Goal: Task Accomplishment & Management: Use online tool/utility

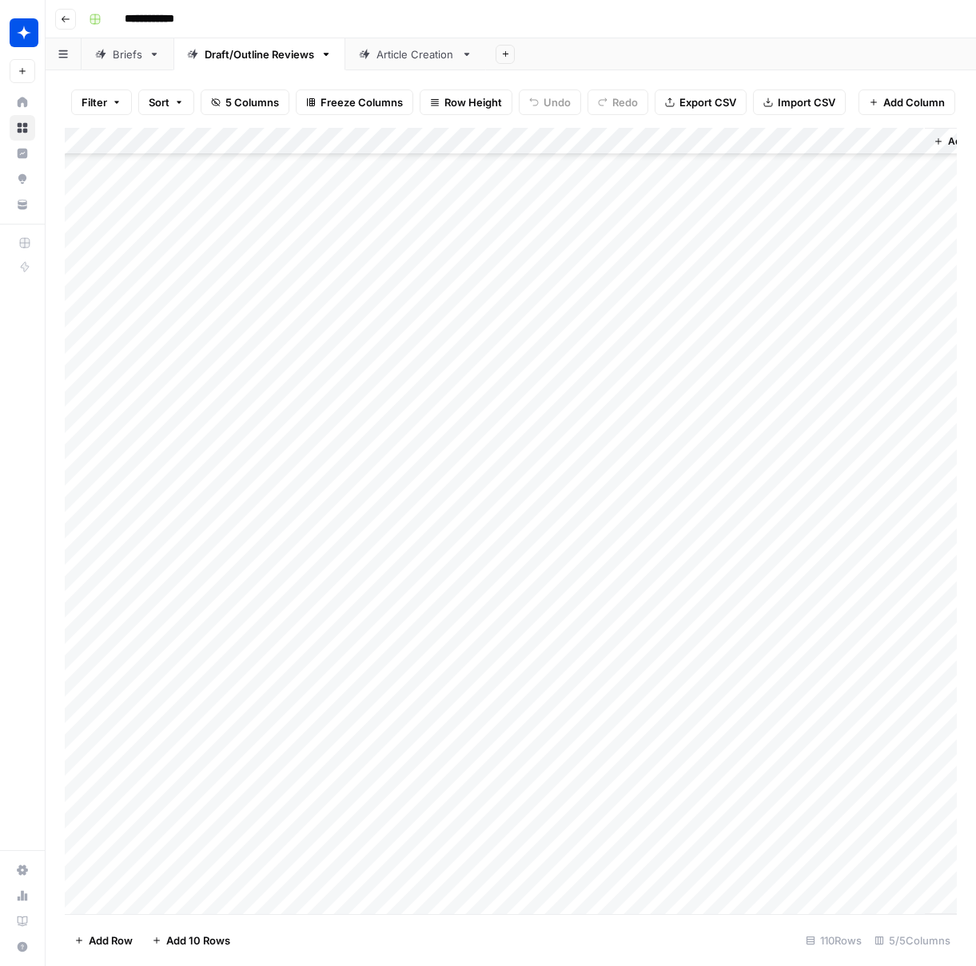
scroll to position [2255, 0]
click at [398, 62] on link "Article Creation" at bounding box center [415, 54] width 141 height 32
click at [178, 902] on div "Add Column" at bounding box center [511, 521] width 892 height 786
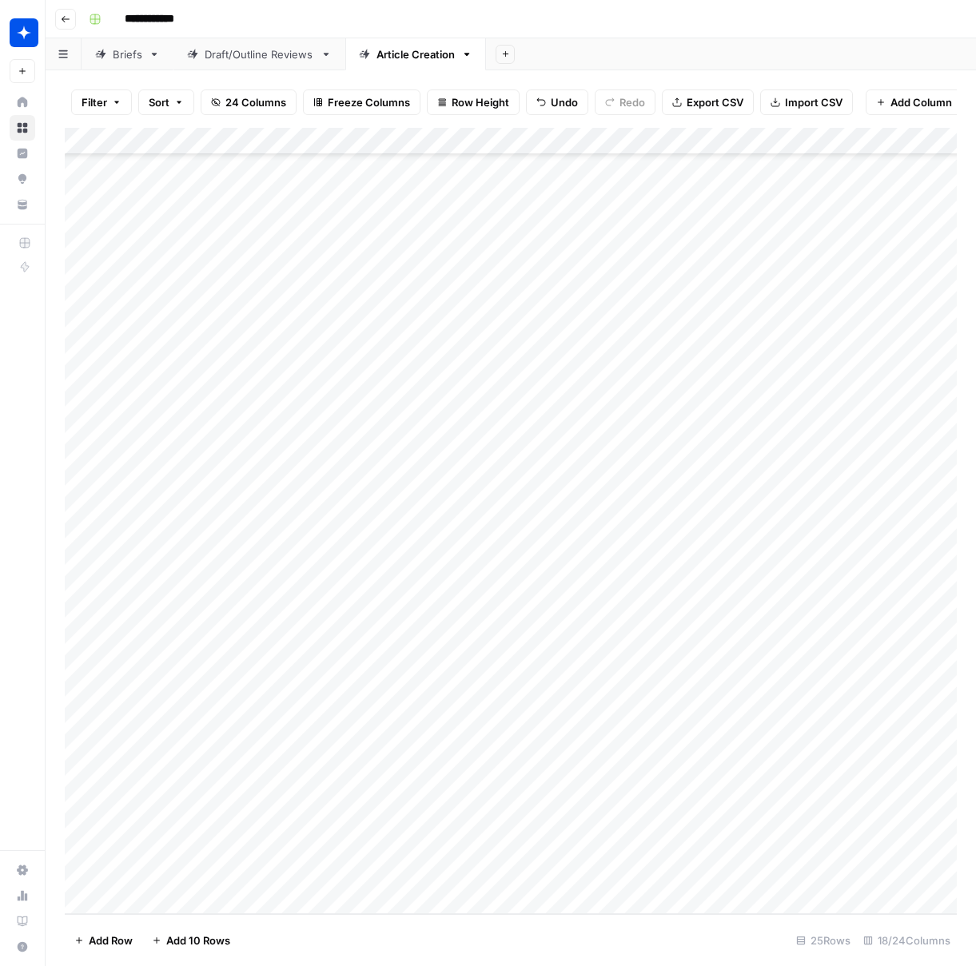
click at [190, 821] on div "Add Column" at bounding box center [511, 521] width 892 height 786
click at [376, 825] on div "Add Column" at bounding box center [511, 521] width 892 height 786
click at [339, 821] on div "Add Column" at bounding box center [511, 521] width 892 height 786
click at [374, 881] on button "What Is" at bounding box center [356, 879] width 50 height 19
click at [531, 821] on div "Add Column" at bounding box center [511, 521] width 892 height 786
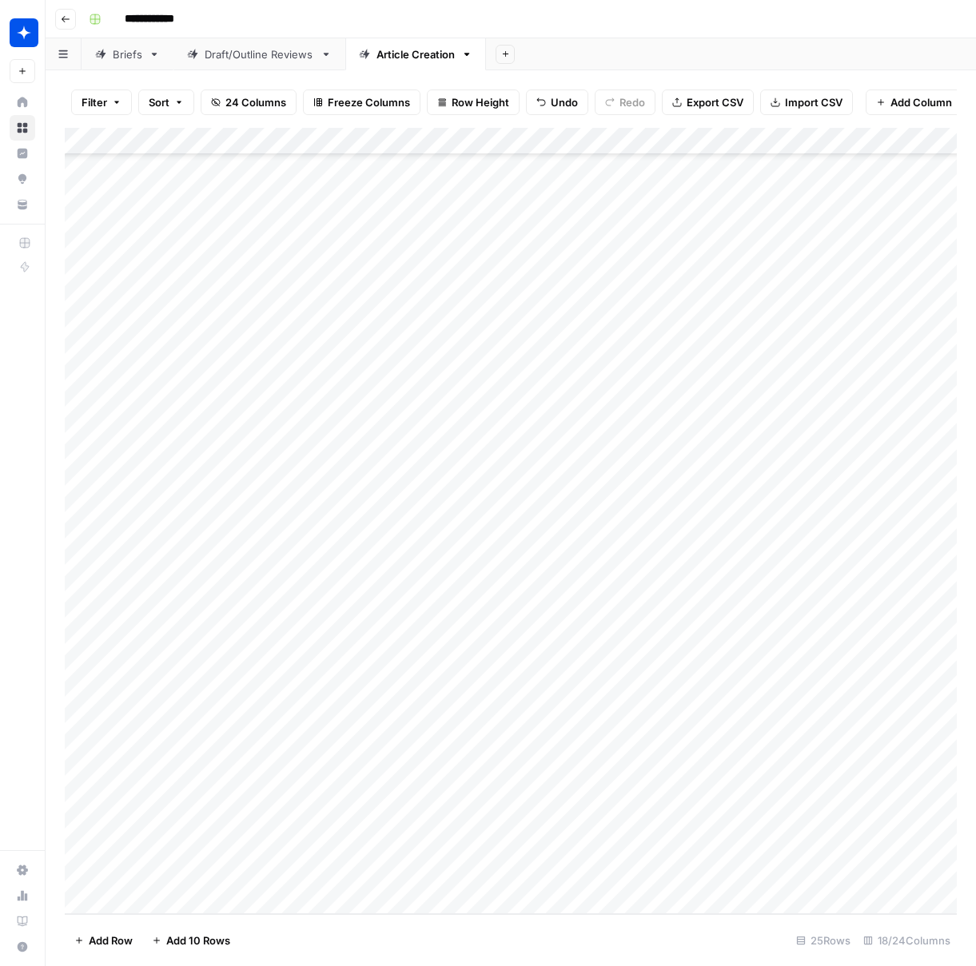
click at [158, 864] on div "Add Column" at bounding box center [511, 521] width 892 height 786
click at [348, 860] on div "Add Column" at bounding box center [511, 521] width 892 height 786
click at [351, 859] on div "Add Column" at bounding box center [511, 521] width 892 height 786
click at [365, 921] on button "What Is" at bounding box center [356, 921] width 50 height 19
click at [522, 860] on div "Add Column" at bounding box center [511, 521] width 892 height 786
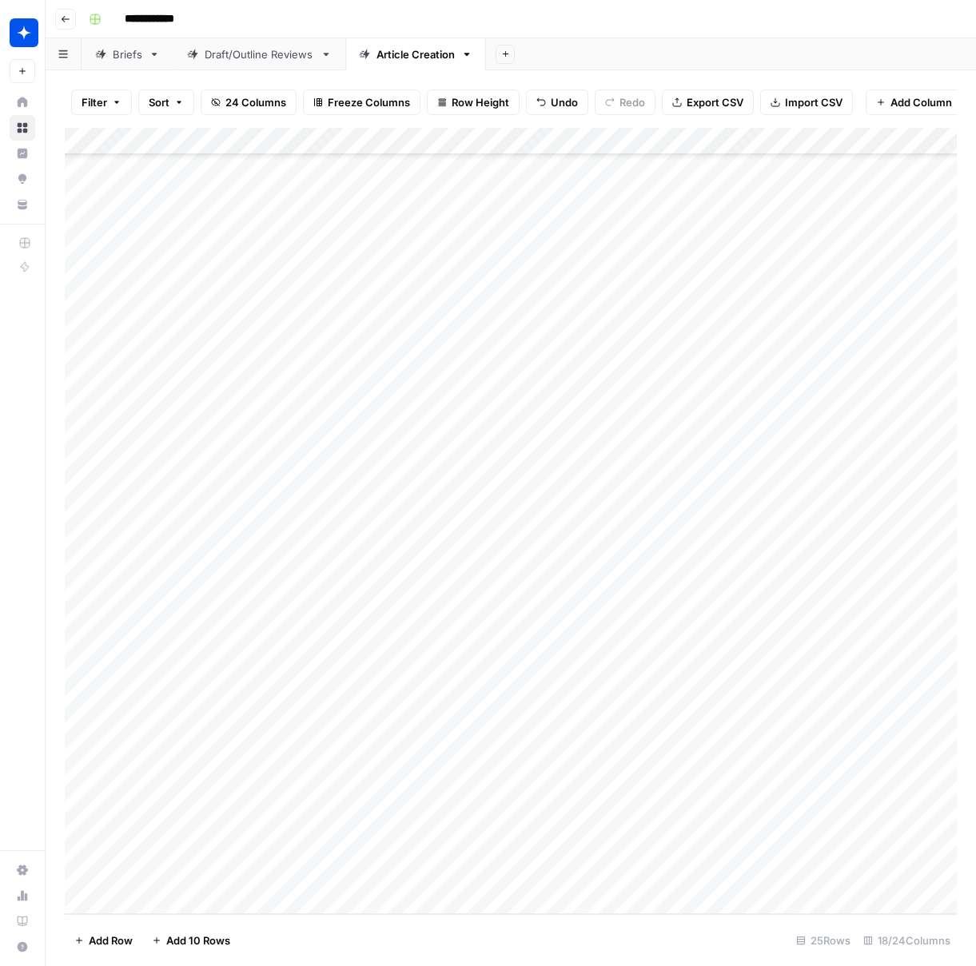
click at [165, 900] on div "Add Column" at bounding box center [511, 521] width 892 height 786
type textarea "**********"
drag, startPoint x: 465, startPoint y: 933, endPoint x: 455, endPoint y: 927, distance: 11.8
click at [463, 933] on footer "Add Row Add 10 Rows 26 Rows 18/24 Columns" at bounding box center [511, 940] width 892 height 52
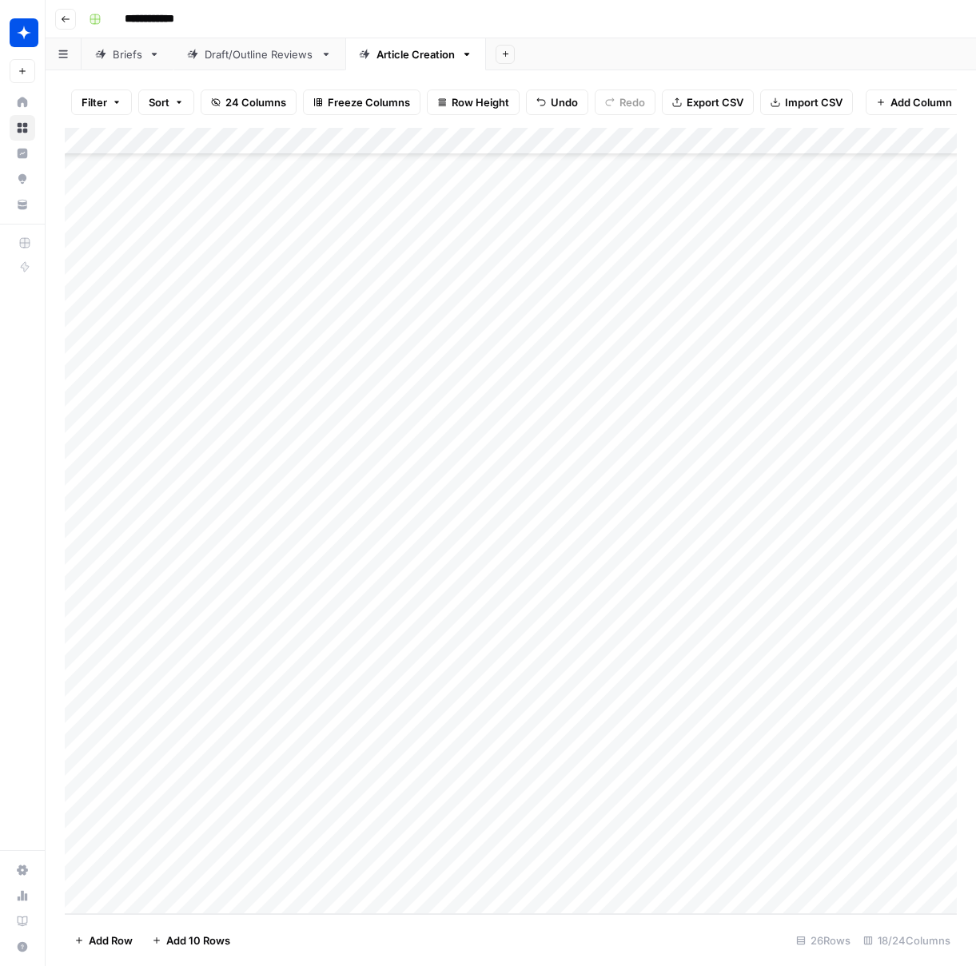
click at [375, 857] on div "Add Column" at bounding box center [511, 521] width 892 height 786
click at [368, 863] on div "Add Column" at bounding box center [511, 521] width 892 height 786
click at [376, 861] on button "What Is" at bounding box center [356, 862] width 50 height 19
click at [524, 860] on div "Add Column" at bounding box center [511, 521] width 892 height 786
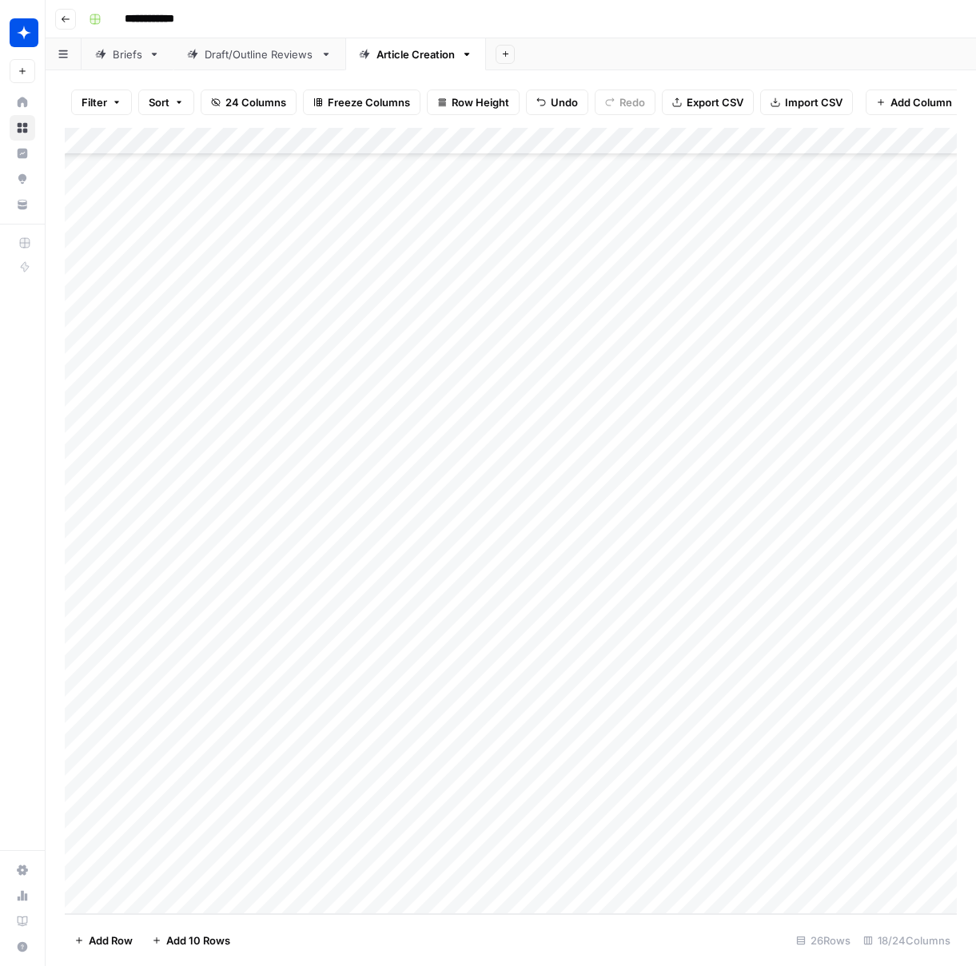
click at [182, 903] on div "Add Column" at bounding box center [511, 521] width 892 height 786
type textarea "**********"
click at [381, 934] on footer "Add Row Add 10 Rows 27 Rows 18/24 Columns" at bounding box center [511, 940] width 892 height 52
click at [370, 867] on div "Add Column" at bounding box center [511, 521] width 892 height 786
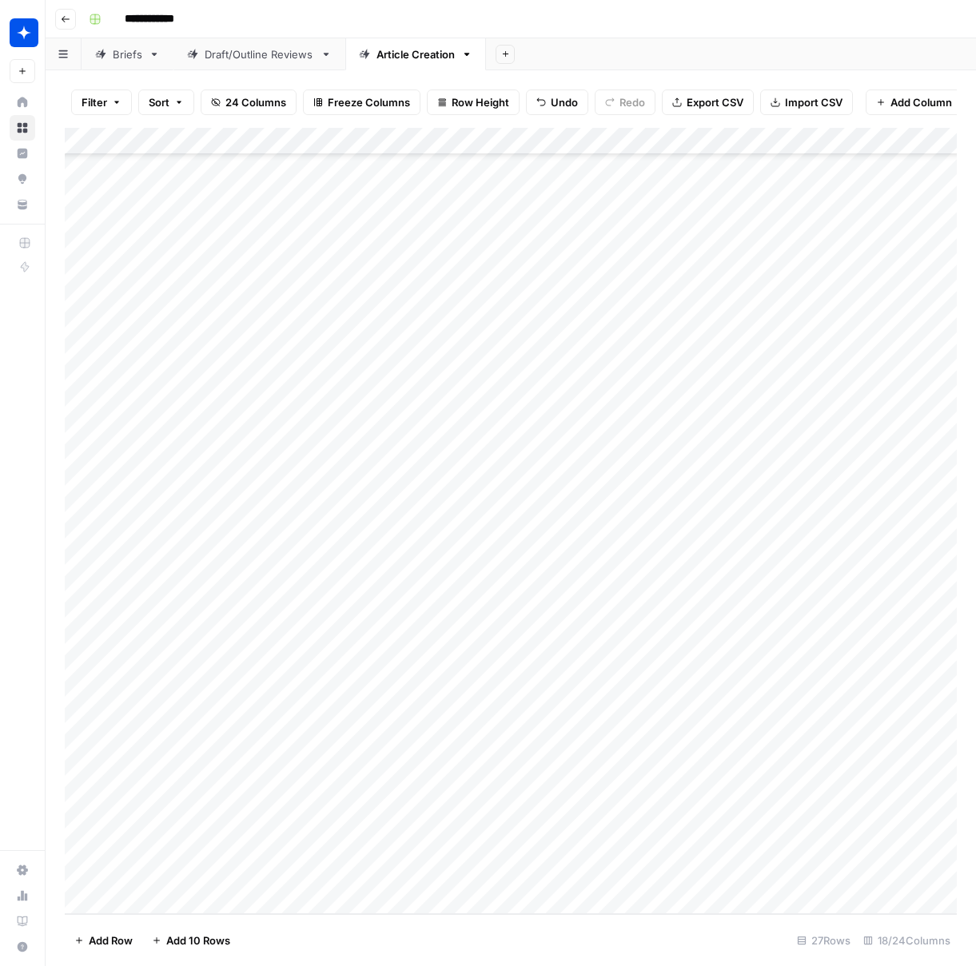
click at [349, 867] on div "Add Column" at bounding box center [511, 521] width 892 height 786
drag, startPoint x: 351, startPoint y: 892, endPoint x: 380, endPoint y: 889, distance: 29.7
click at [351, 892] on button "Best Practices" at bounding box center [373, 886] width 84 height 19
click at [530, 863] on div "Add Column" at bounding box center [511, 521] width 892 height 786
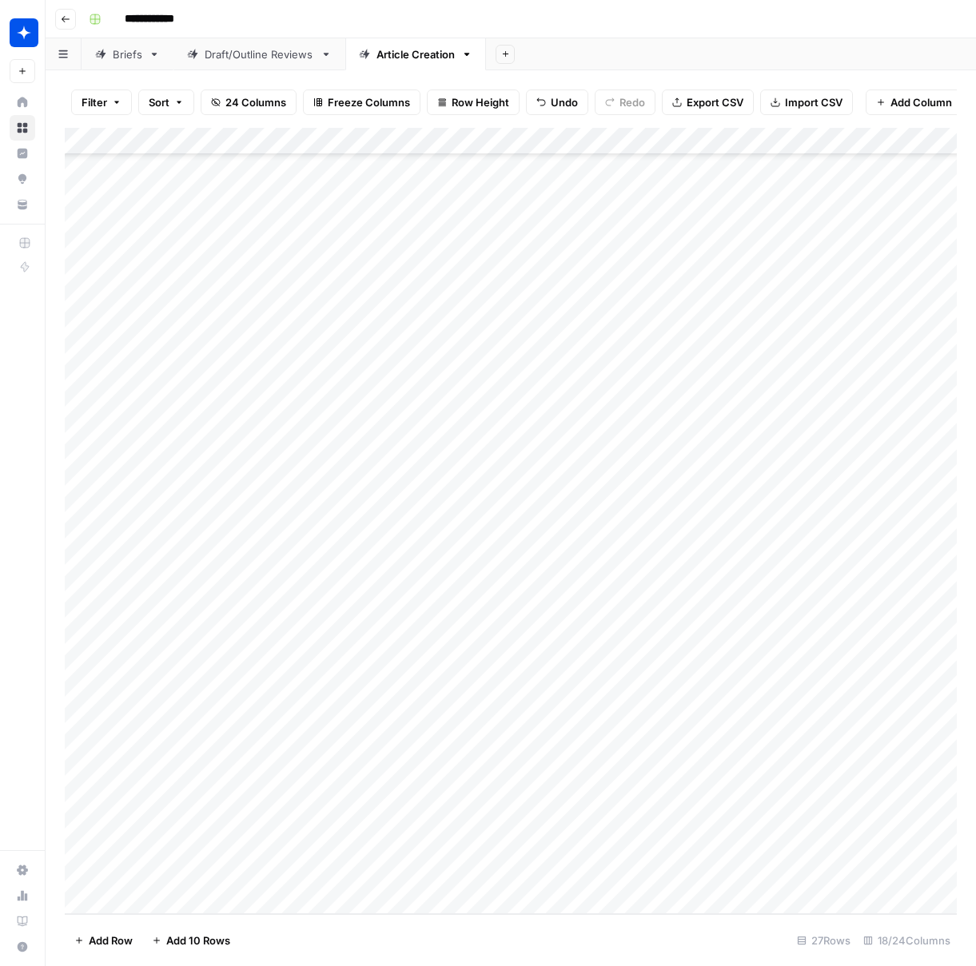
click at [154, 902] on div "Add Column" at bounding box center [511, 521] width 892 height 786
type textarea "**********"
click at [347, 937] on footer "Add Row Add 10 Rows 28 Rows 18/24 Columns" at bounding box center [511, 940] width 892 height 52
click at [360, 862] on div "Add Column" at bounding box center [511, 521] width 892 height 786
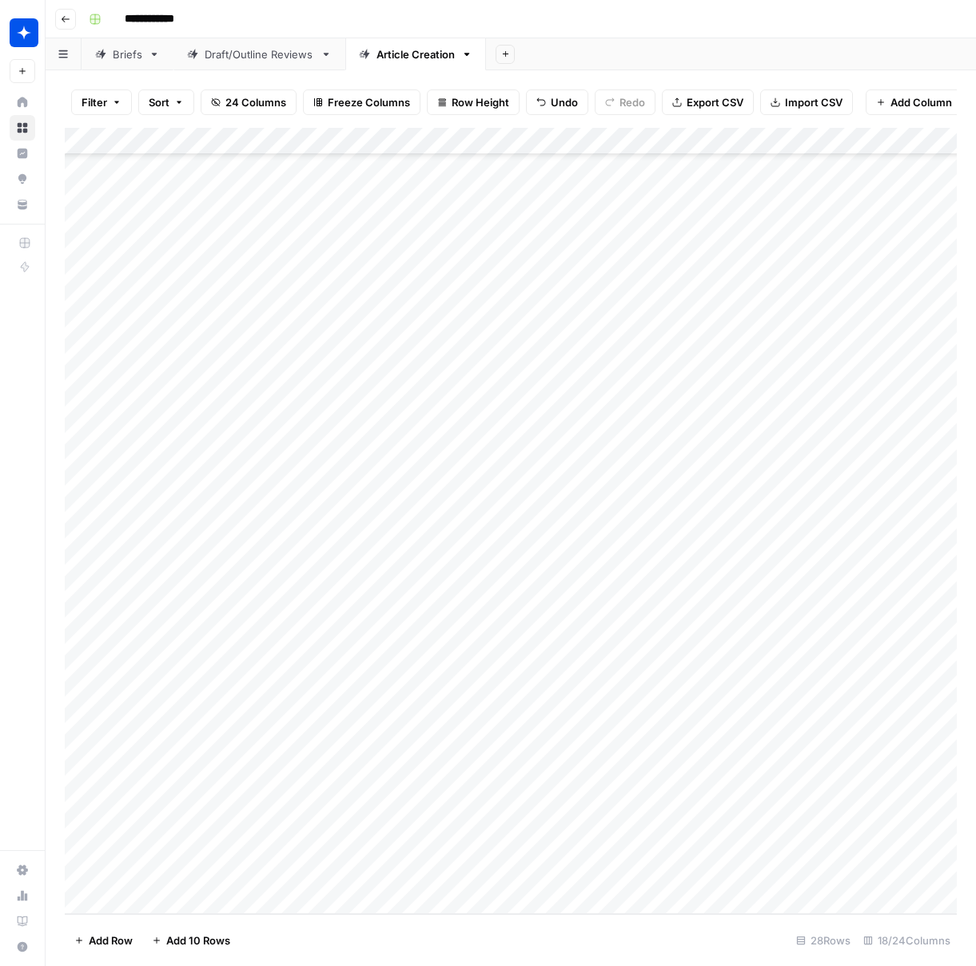
click at [347, 861] on div "Add Column" at bounding box center [511, 521] width 892 height 786
click at [349, 894] on button "Best Practices" at bounding box center [373, 893] width 84 height 19
click at [511, 862] on div "Add Column" at bounding box center [511, 521] width 892 height 786
click at [577, 691] on div "Add Column" at bounding box center [511, 521] width 892 height 786
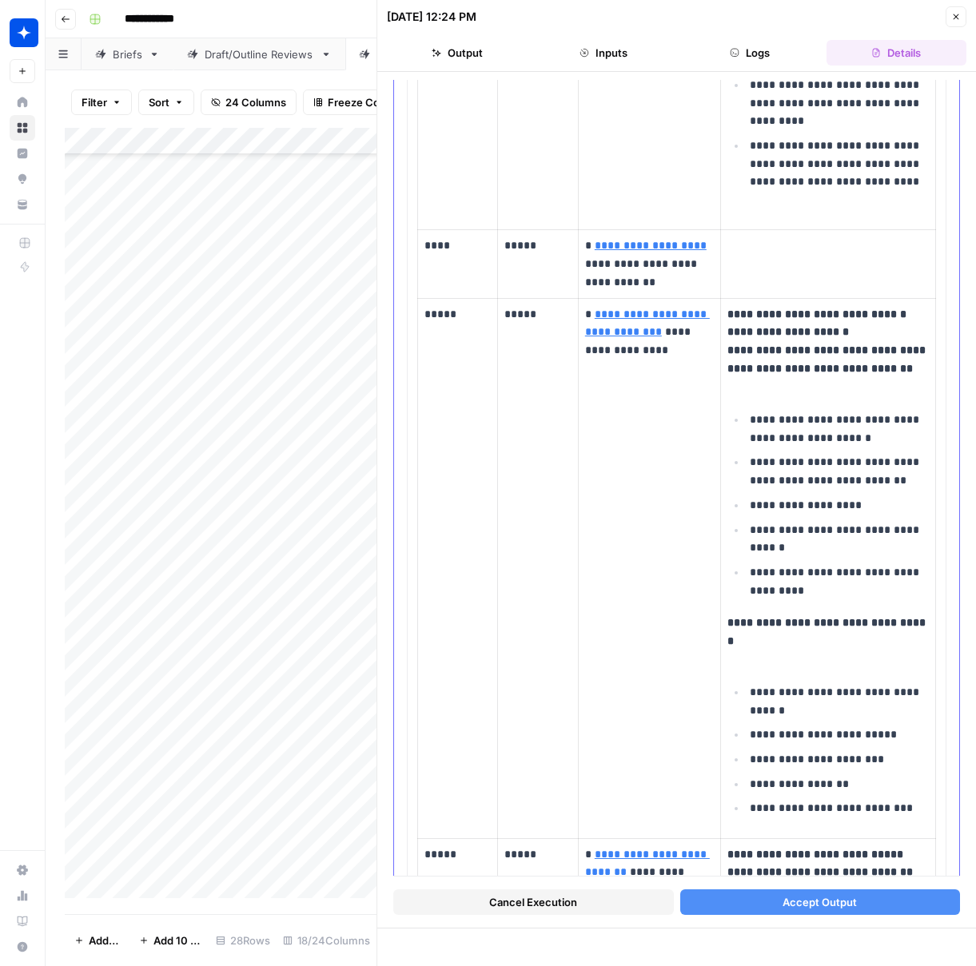
scroll to position [1155, 0]
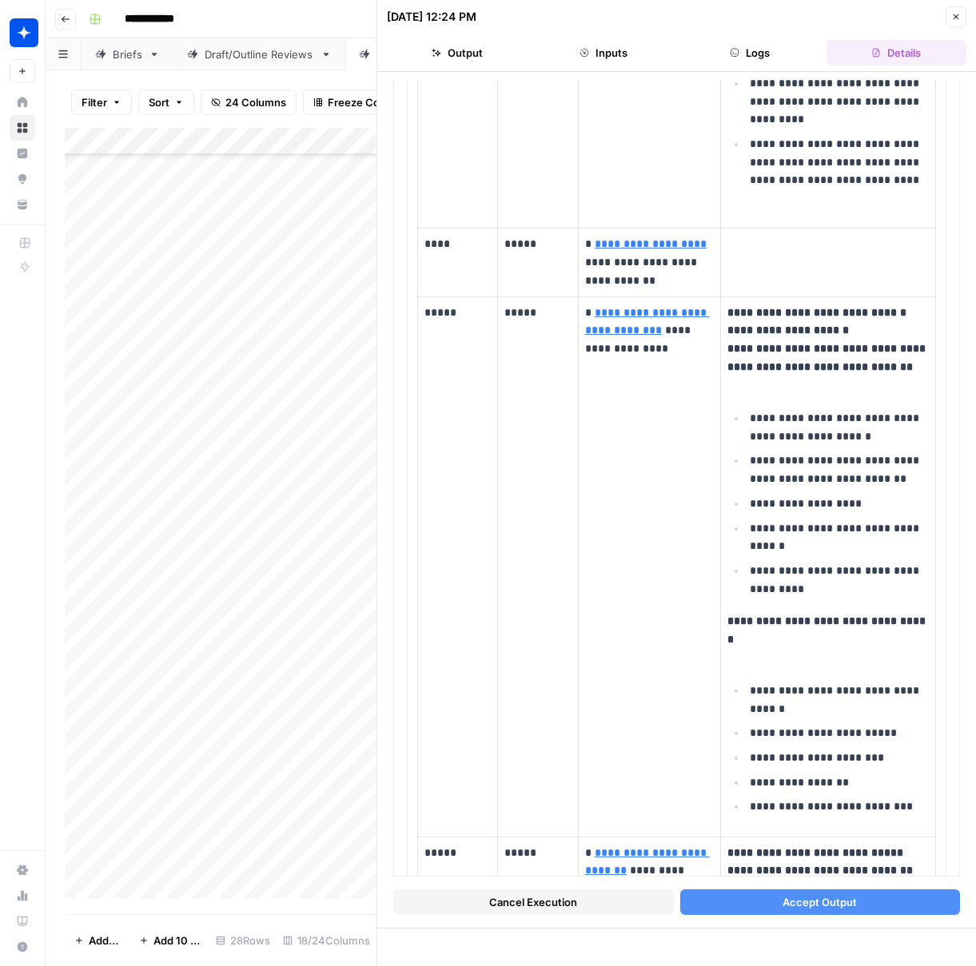
click at [758, 903] on button "Accept Output" at bounding box center [820, 902] width 280 height 26
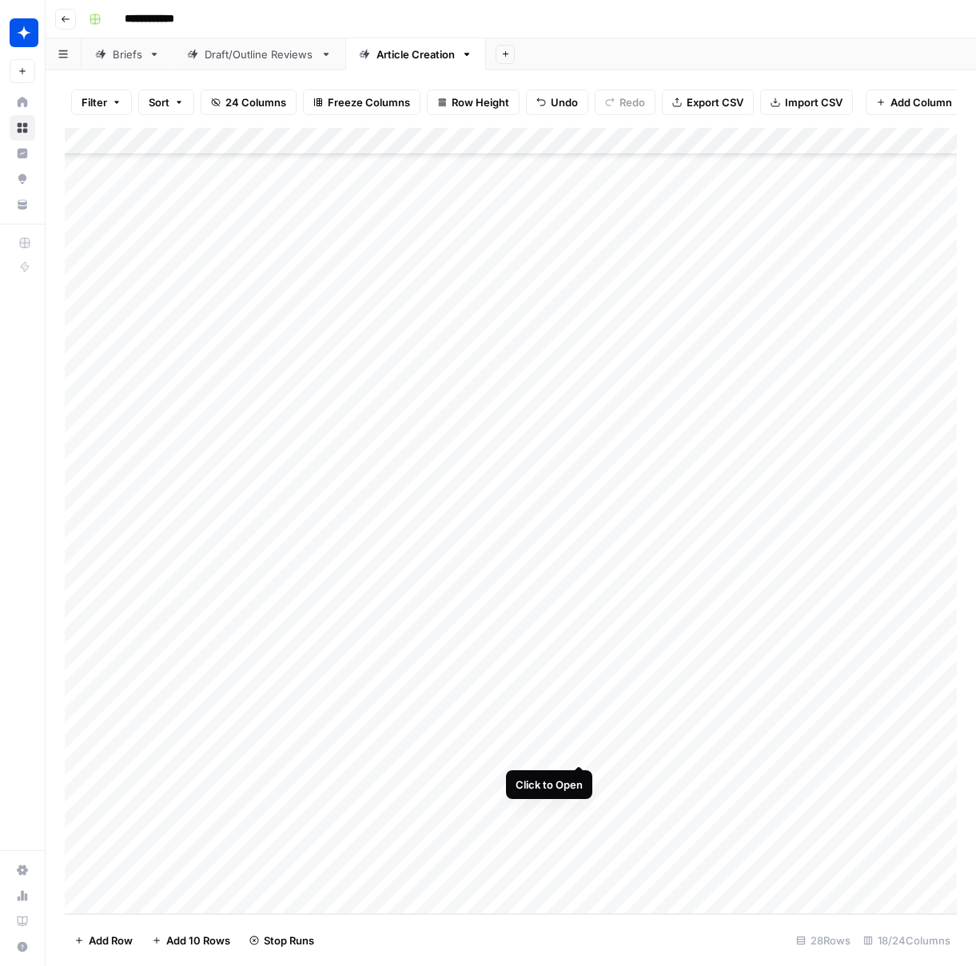
click at [576, 737] on div "Add Column" at bounding box center [511, 521] width 892 height 786
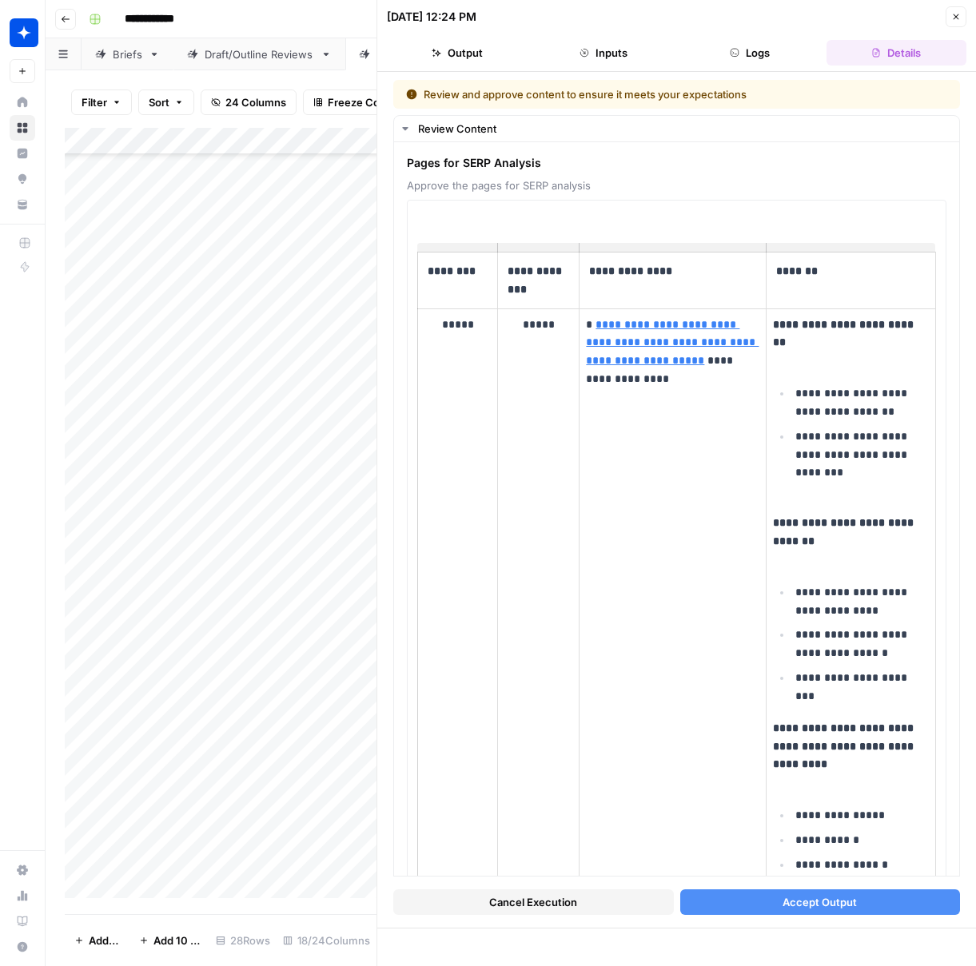
click at [734, 904] on button "Accept Output" at bounding box center [820, 902] width 280 height 26
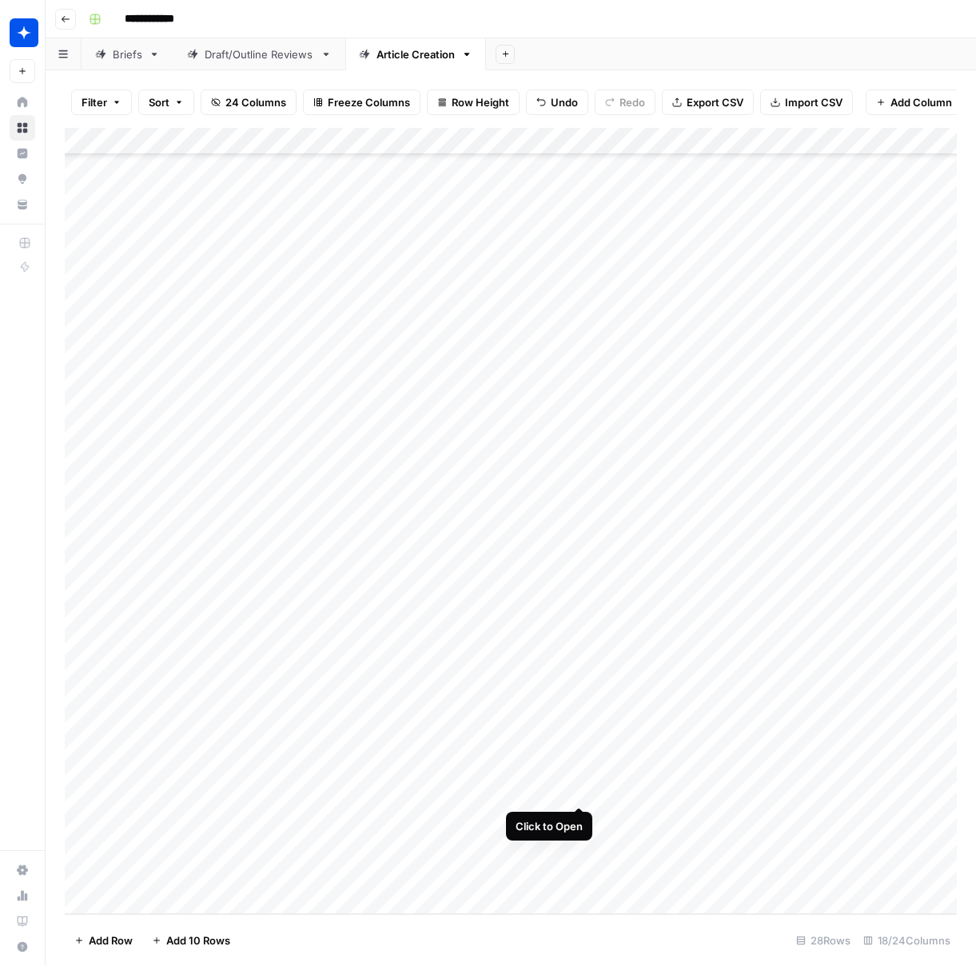
click at [577, 774] on div "Add Column" at bounding box center [511, 521] width 892 height 786
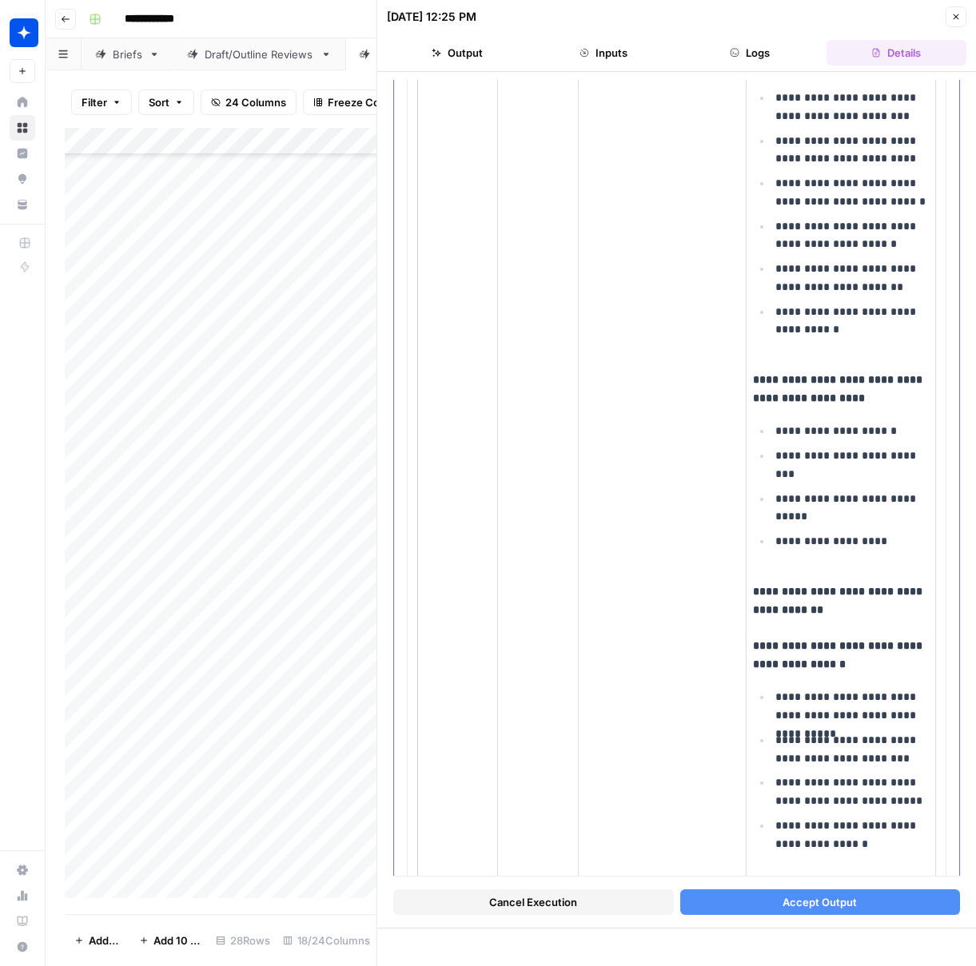
scroll to position [5119, 0]
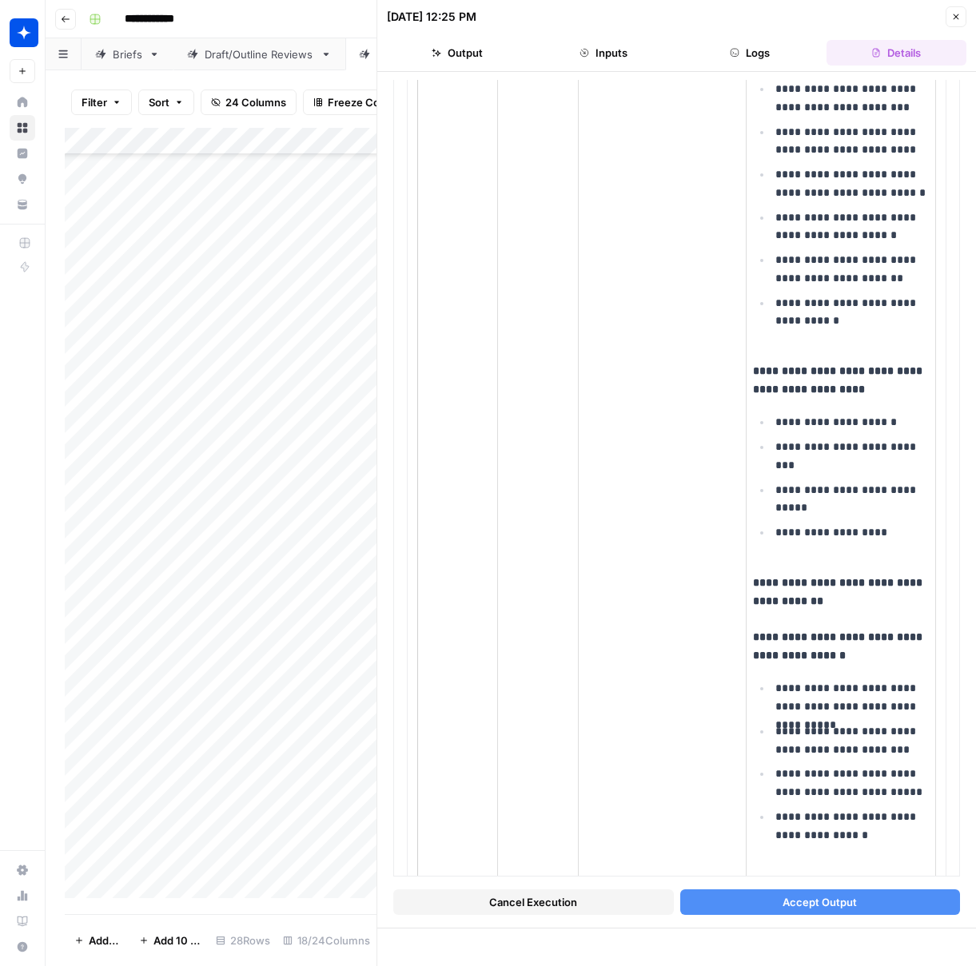
click at [746, 900] on button "Accept Output" at bounding box center [820, 902] width 280 height 26
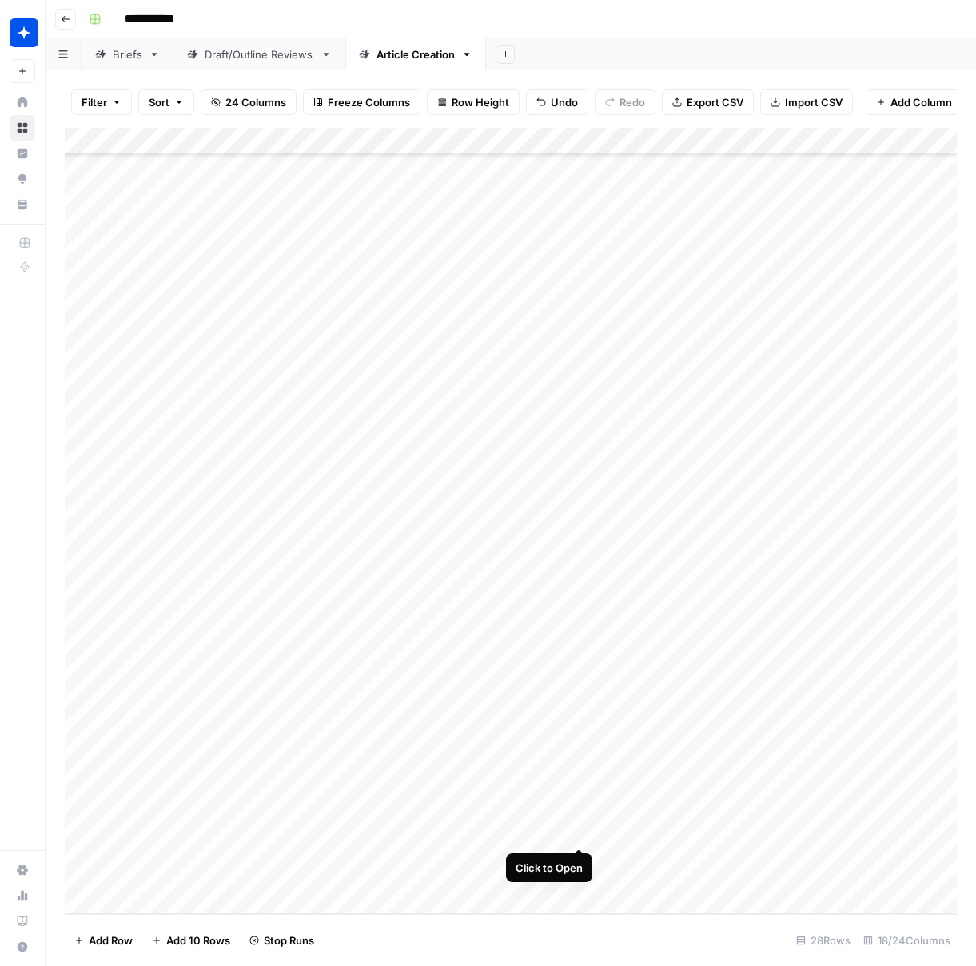
click at [578, 821] on div "Add Column" at bounding box center [511, 521] width 892 height 786
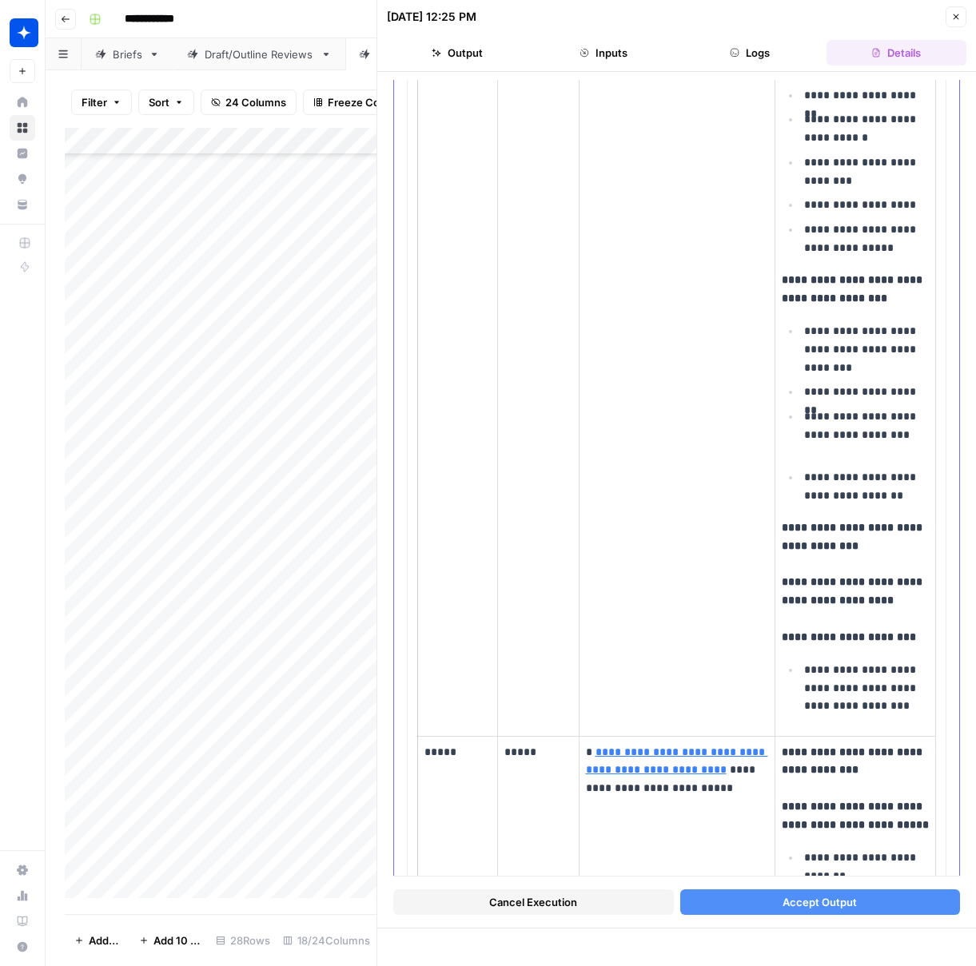
scroll to position [1548, 0]
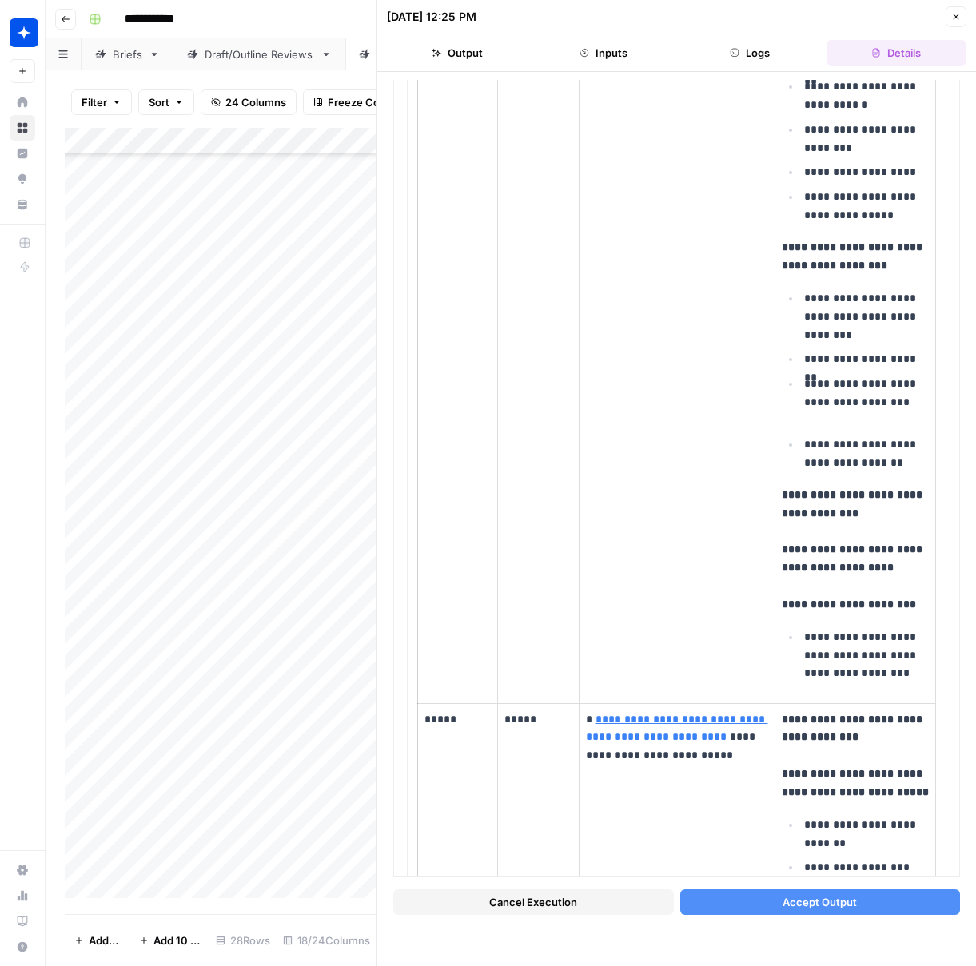
click at [746, 898] on button "Accept Output" at bounding box center [820, 902] width 280 height 26
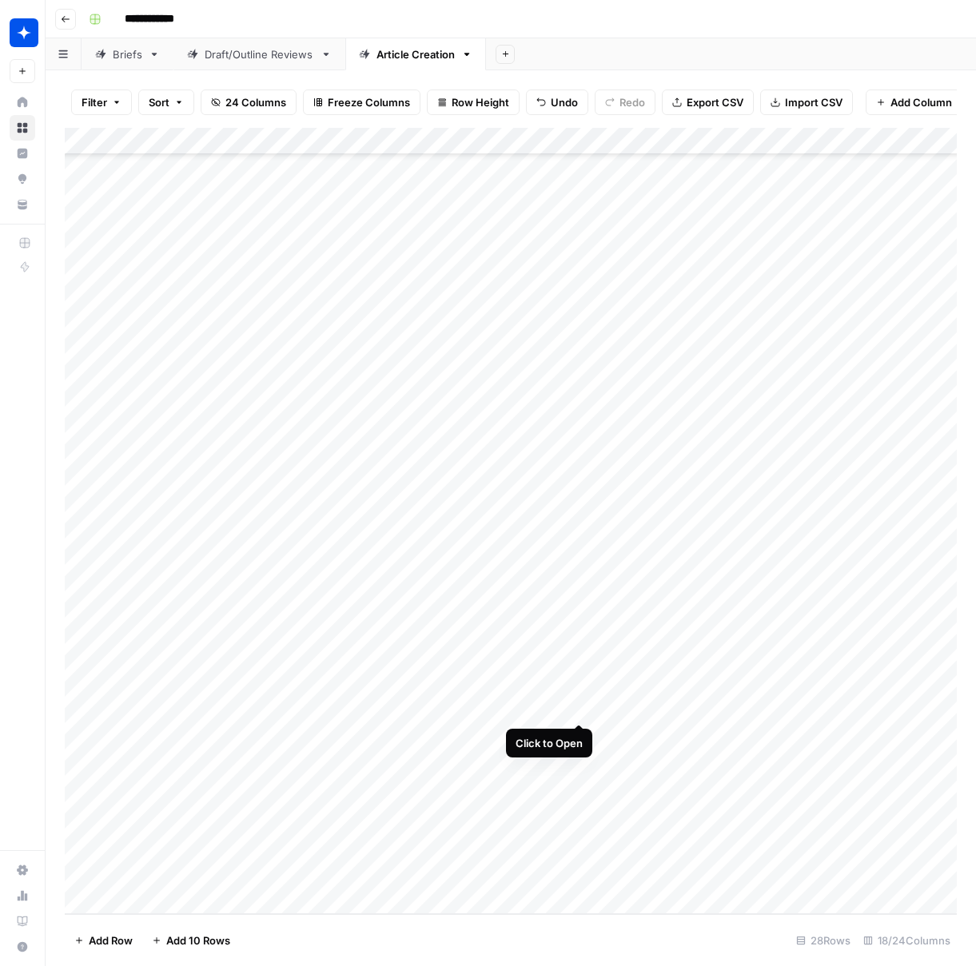
click at [578, 697] on div "Add Column" at bounding box center [511, 521] width 892 height 786
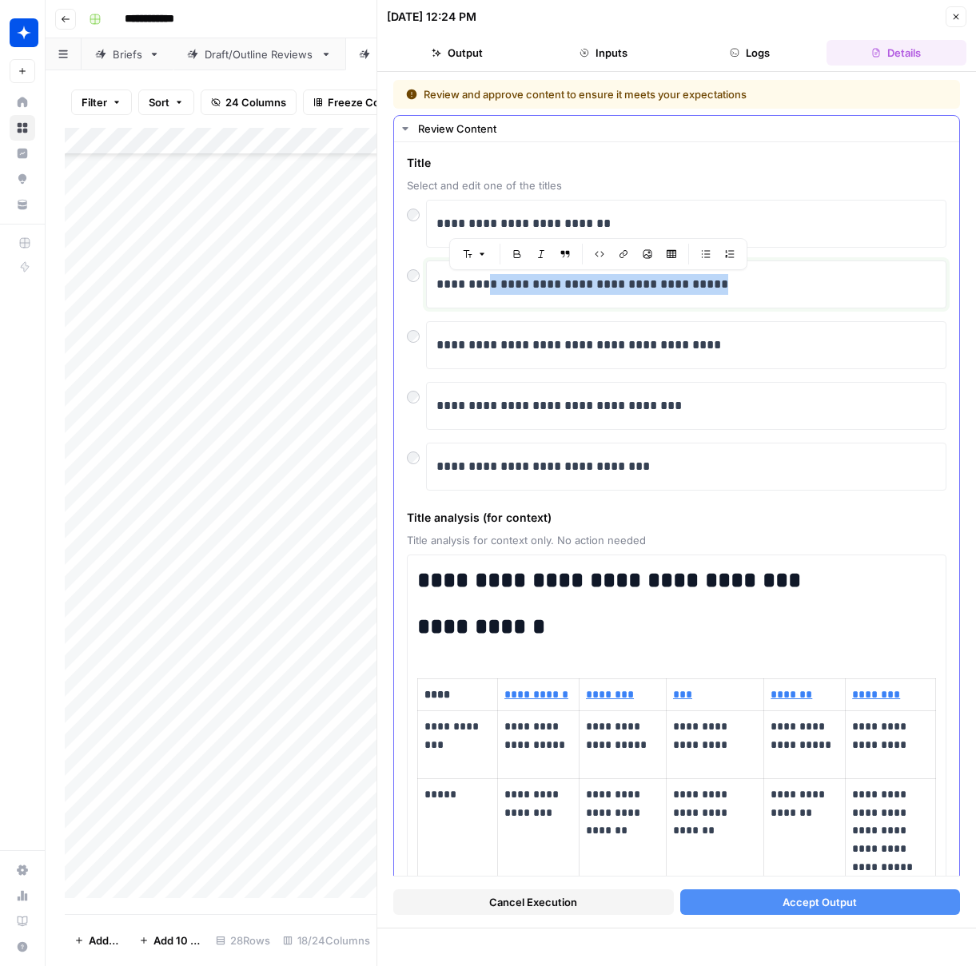
drag, startPoint x: 640, startPoint y: 287, endPoint x: 485, endPoint y: 288, distance: 155.0
click at [485, 288] on p "**********" at bounding box center [685, 284] width 499 height 21
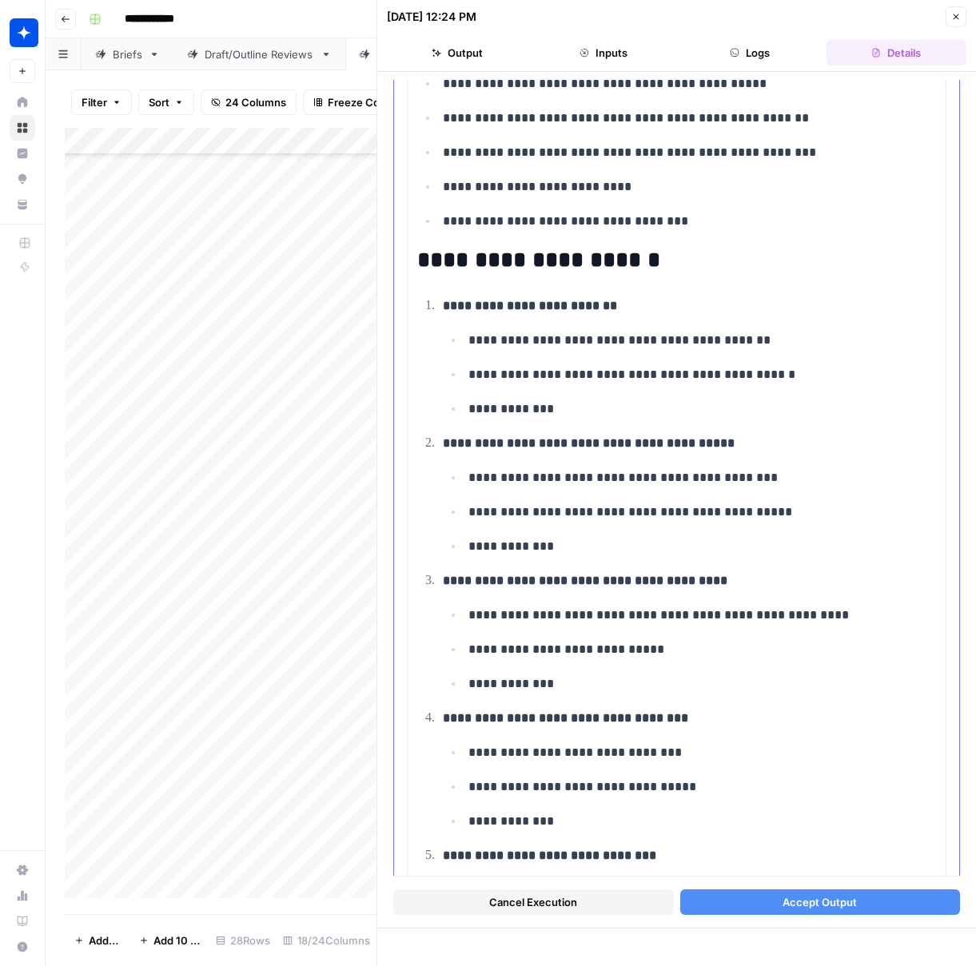
scroll to position [1456, 0]
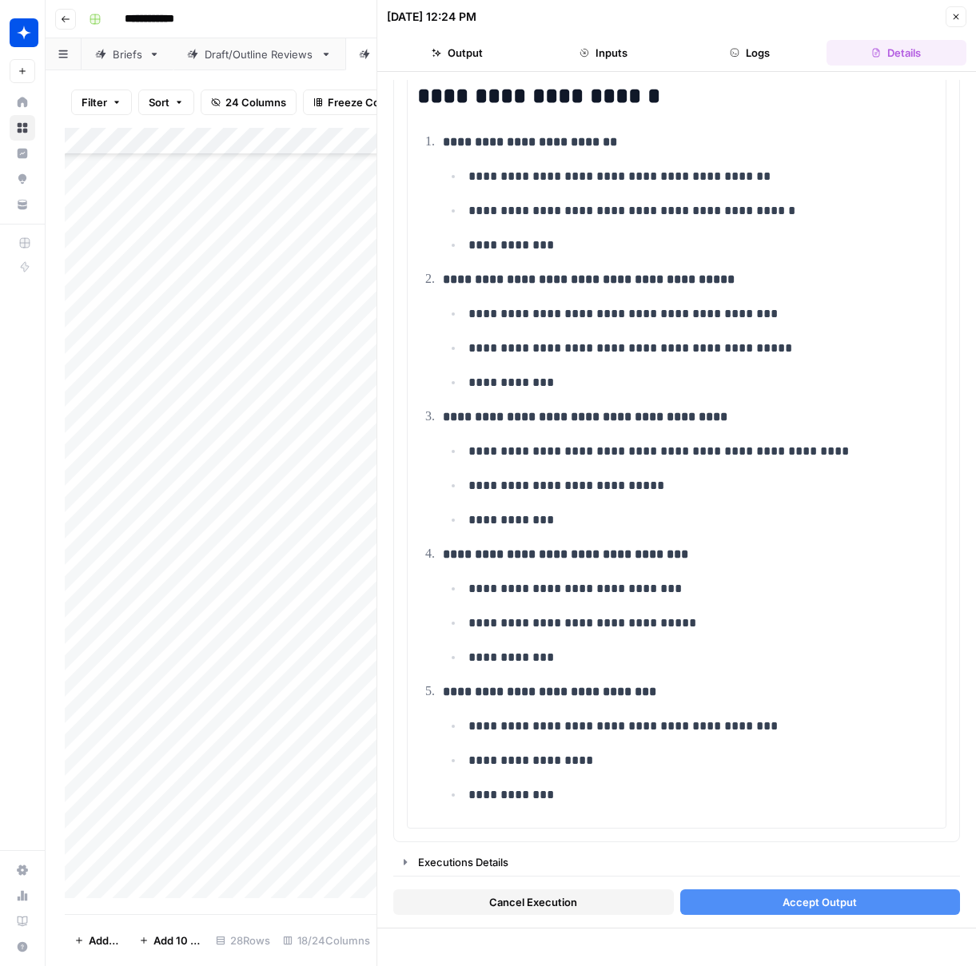
click at [717, 900] on button "Accept Output" at bounding box center [820, 902] width 280 height 26
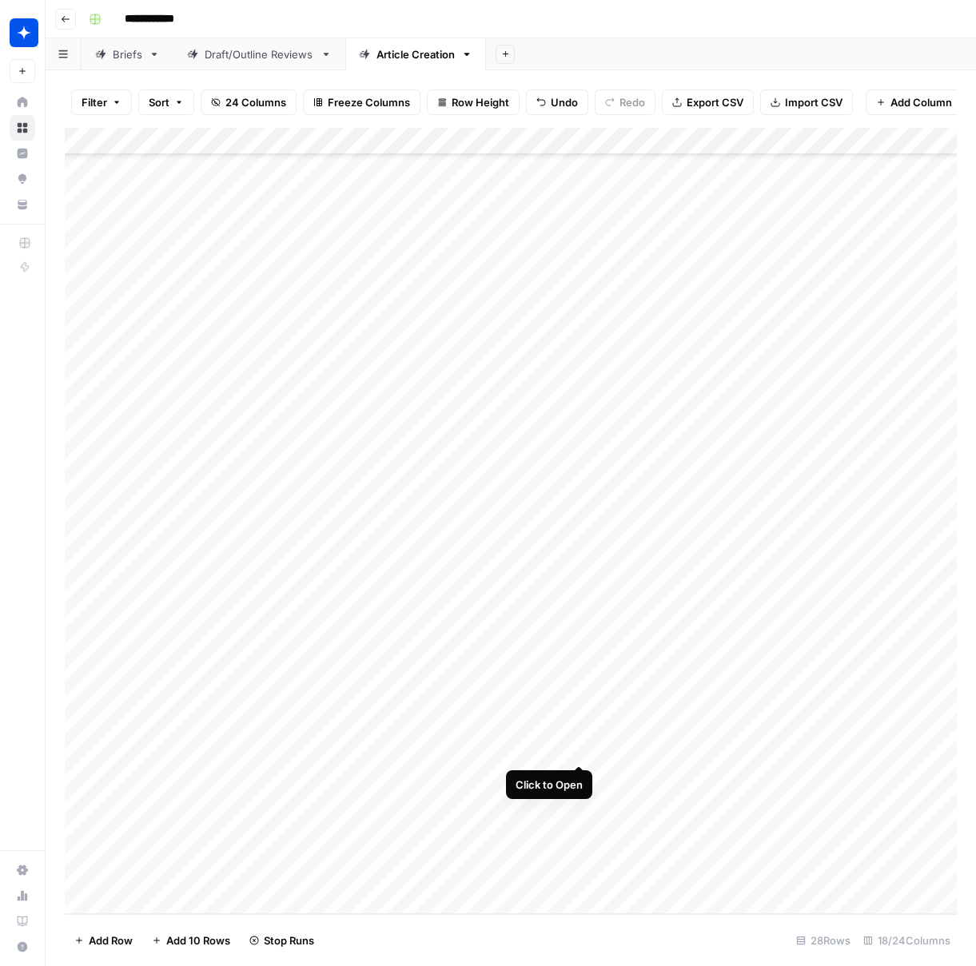
click at [579, 731] on div "Add Column" at bounding box center [511, 521] width 892 height 786
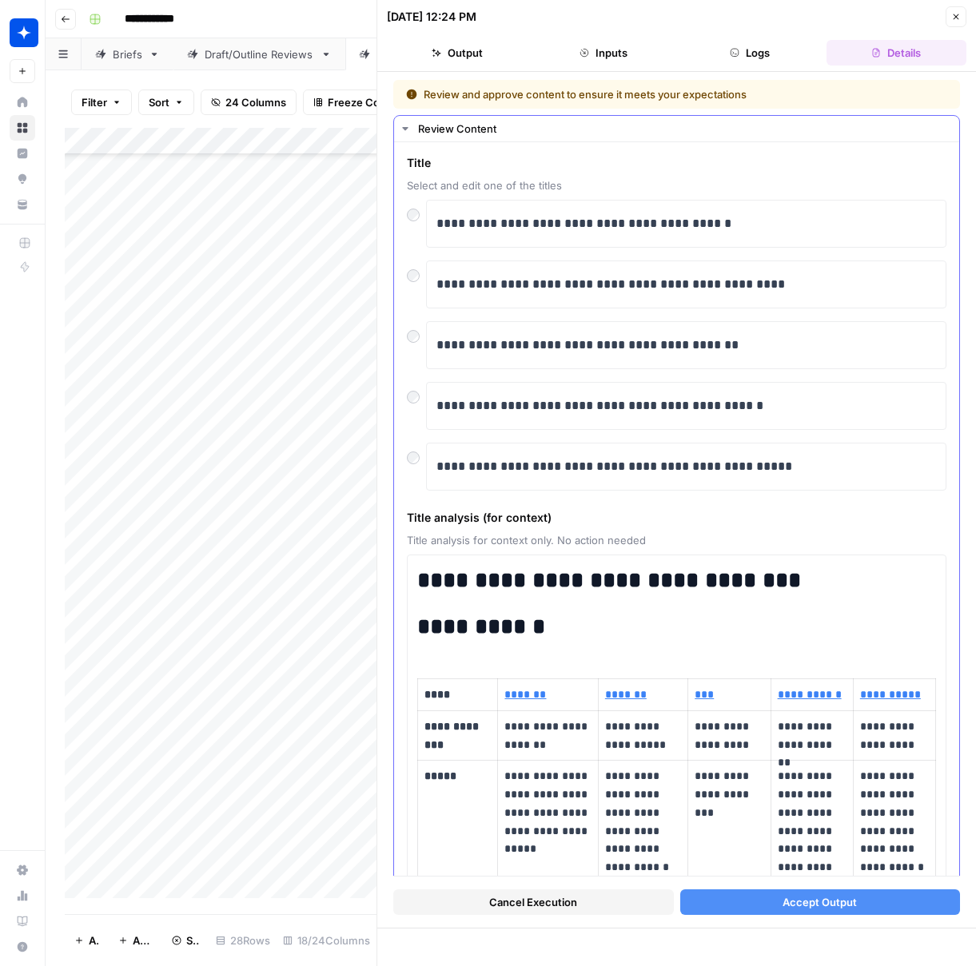
scroll to position [4, 0]
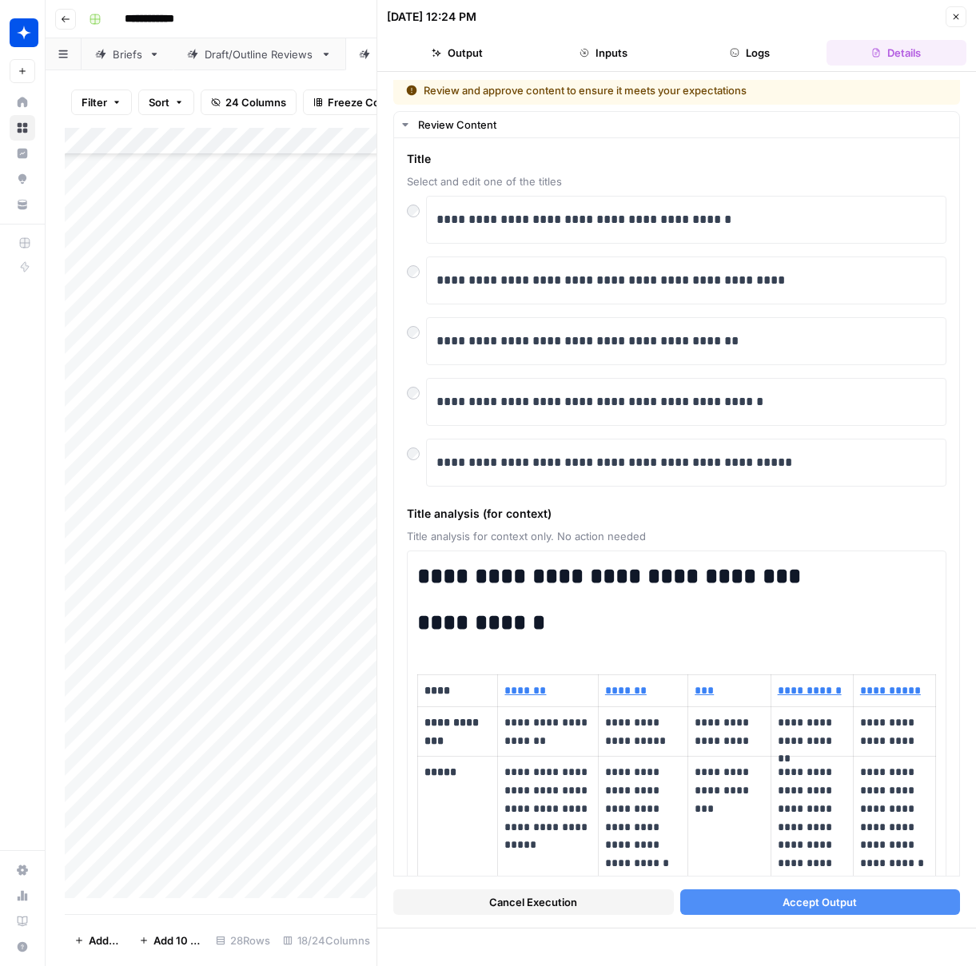
click at [732, 902] on button "Accept Output" at bounding box center [820, 902] width 280 height 26
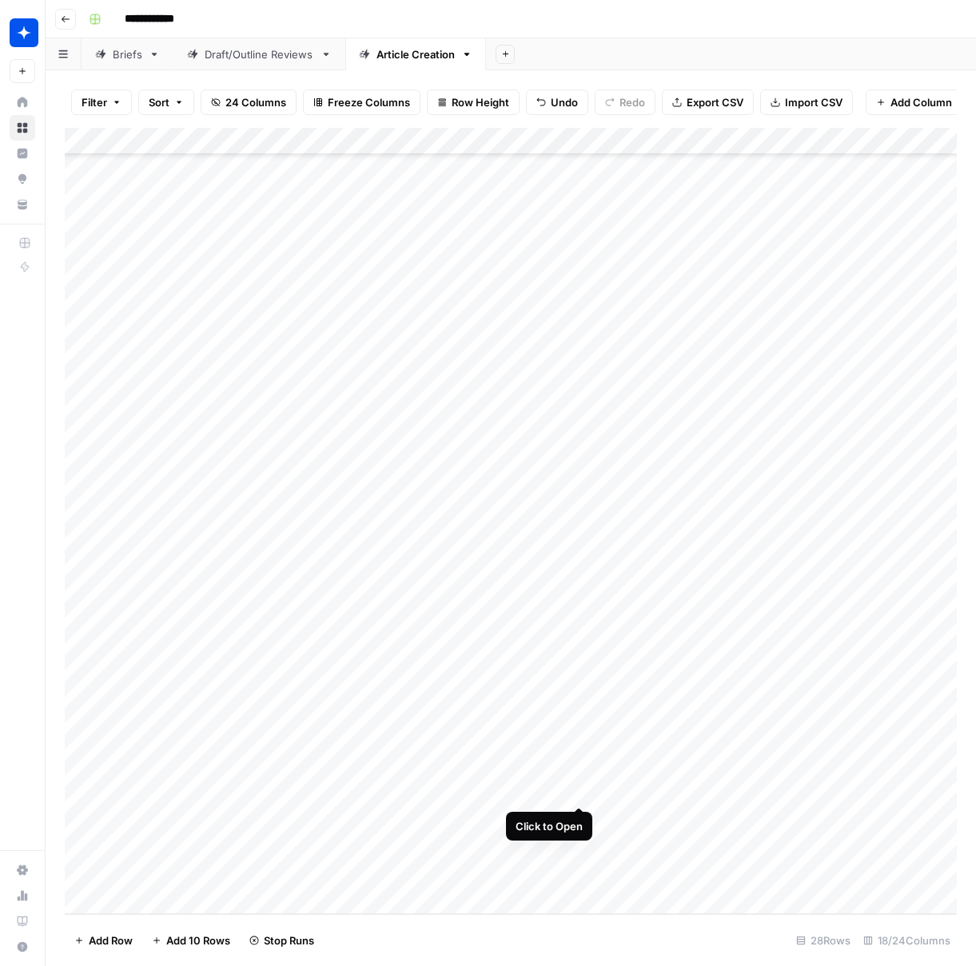
click at [579, 774] on div "Add Column" at bounding box center [511, 521] width 892 height 786
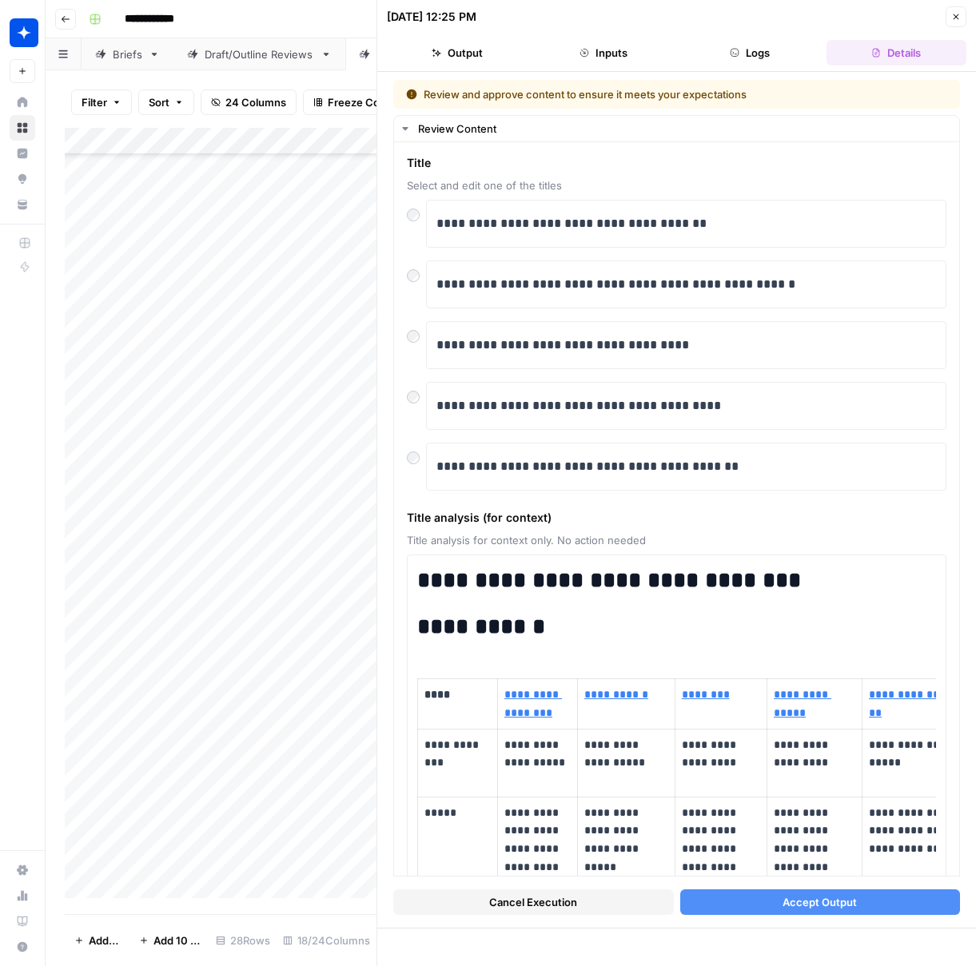
click at [746, 906] on button "Accept Output" at bounding box center [820, 902] width 280 height 26
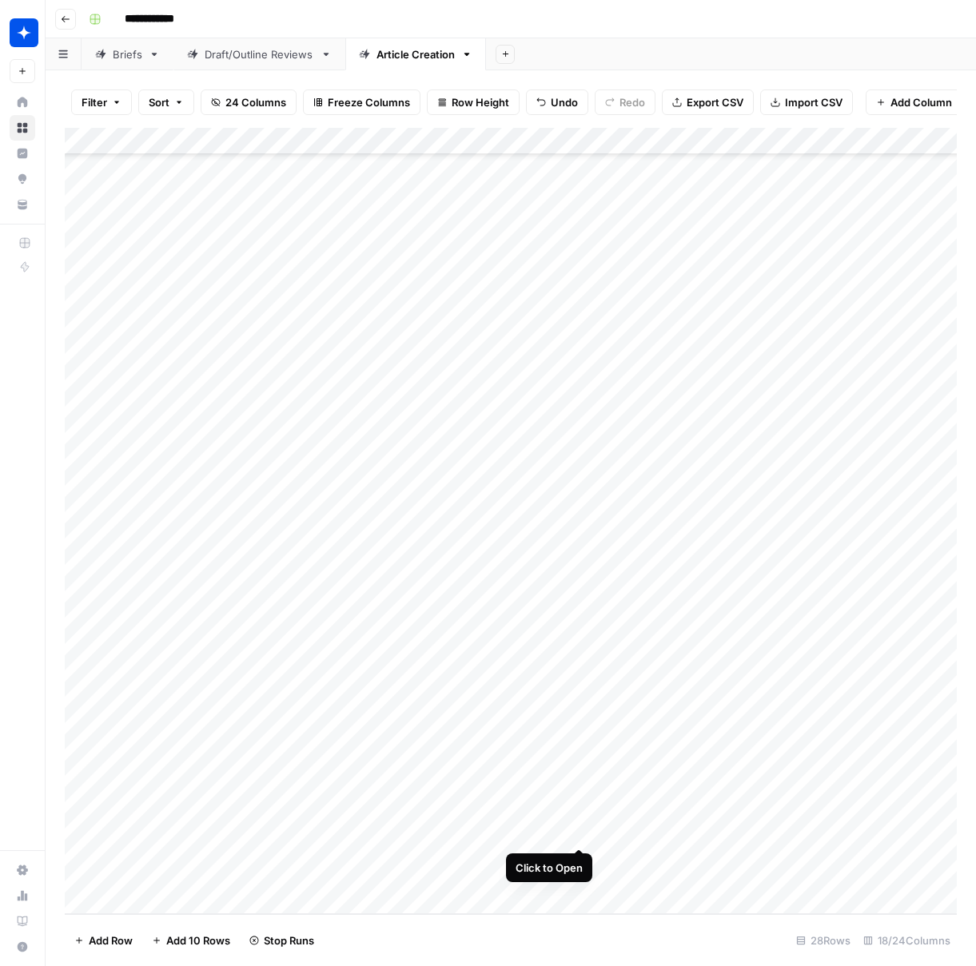
click at [576, 818] on div "Add Column" at bounding box center [511, 521] width 892 height 786
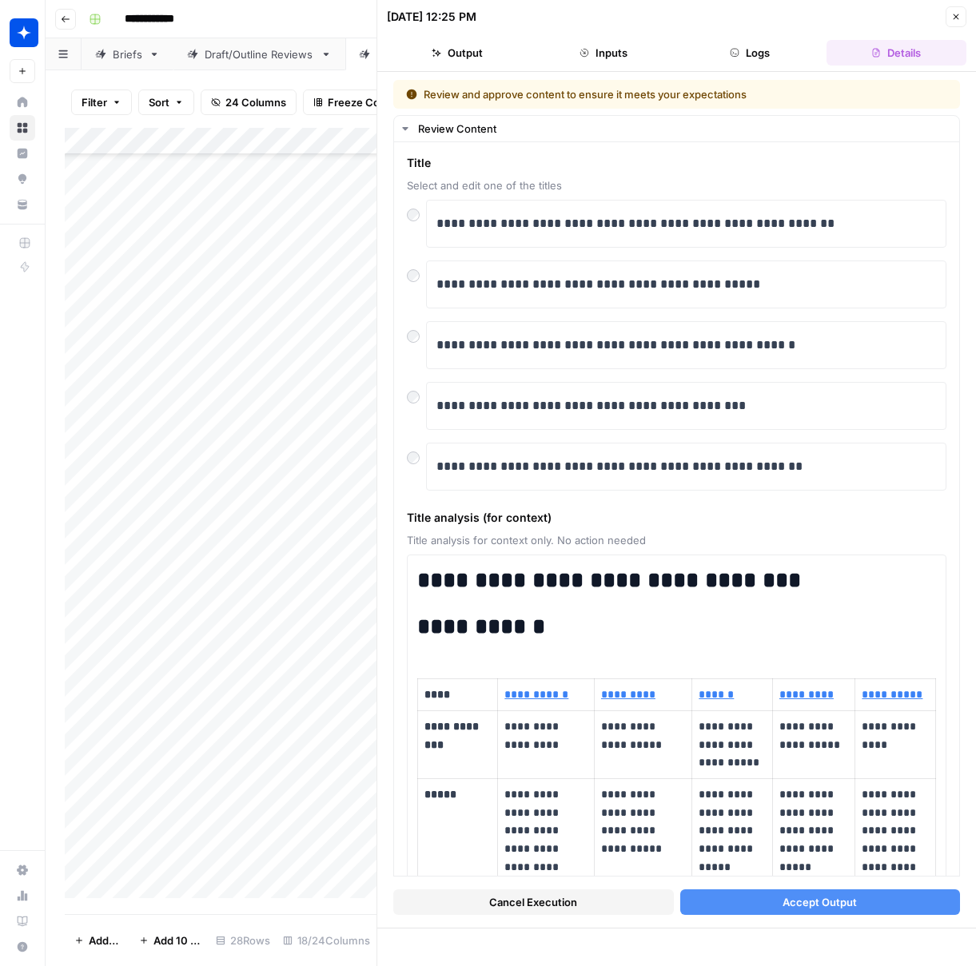
click at [783, 909] on span "Accept Output" at bounding box center [819, 902] width 74 height 16
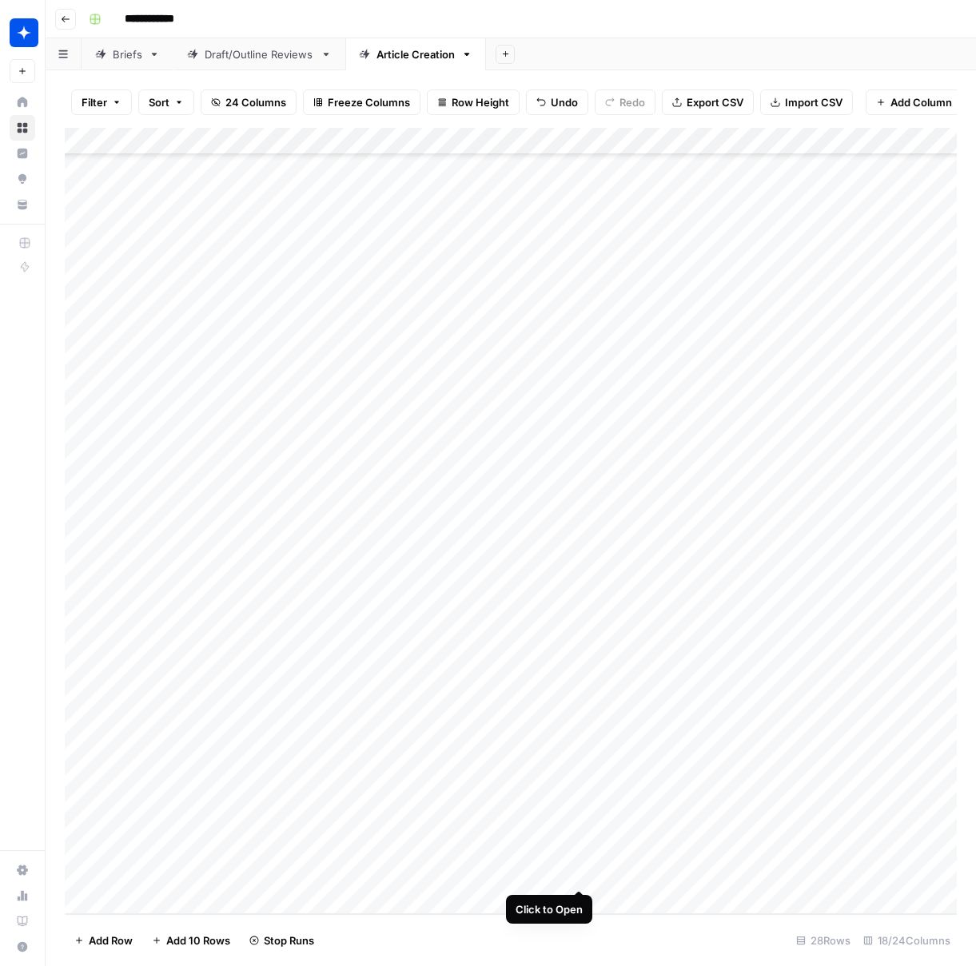
click at [583, 858] on div "Add Column" at bounding box center [511, 521] width 892 height 786
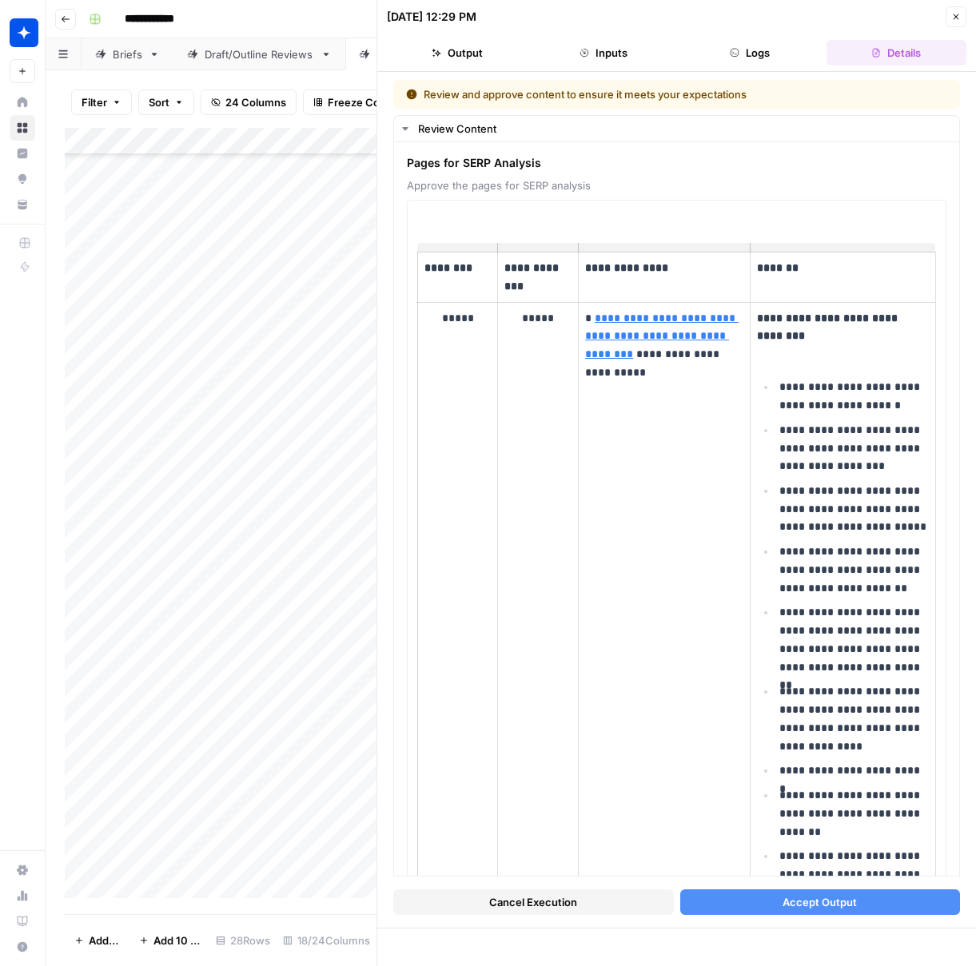
click at [725, 908] on button "Accept Output" at bounding box center [820, 902] width 280 height 26
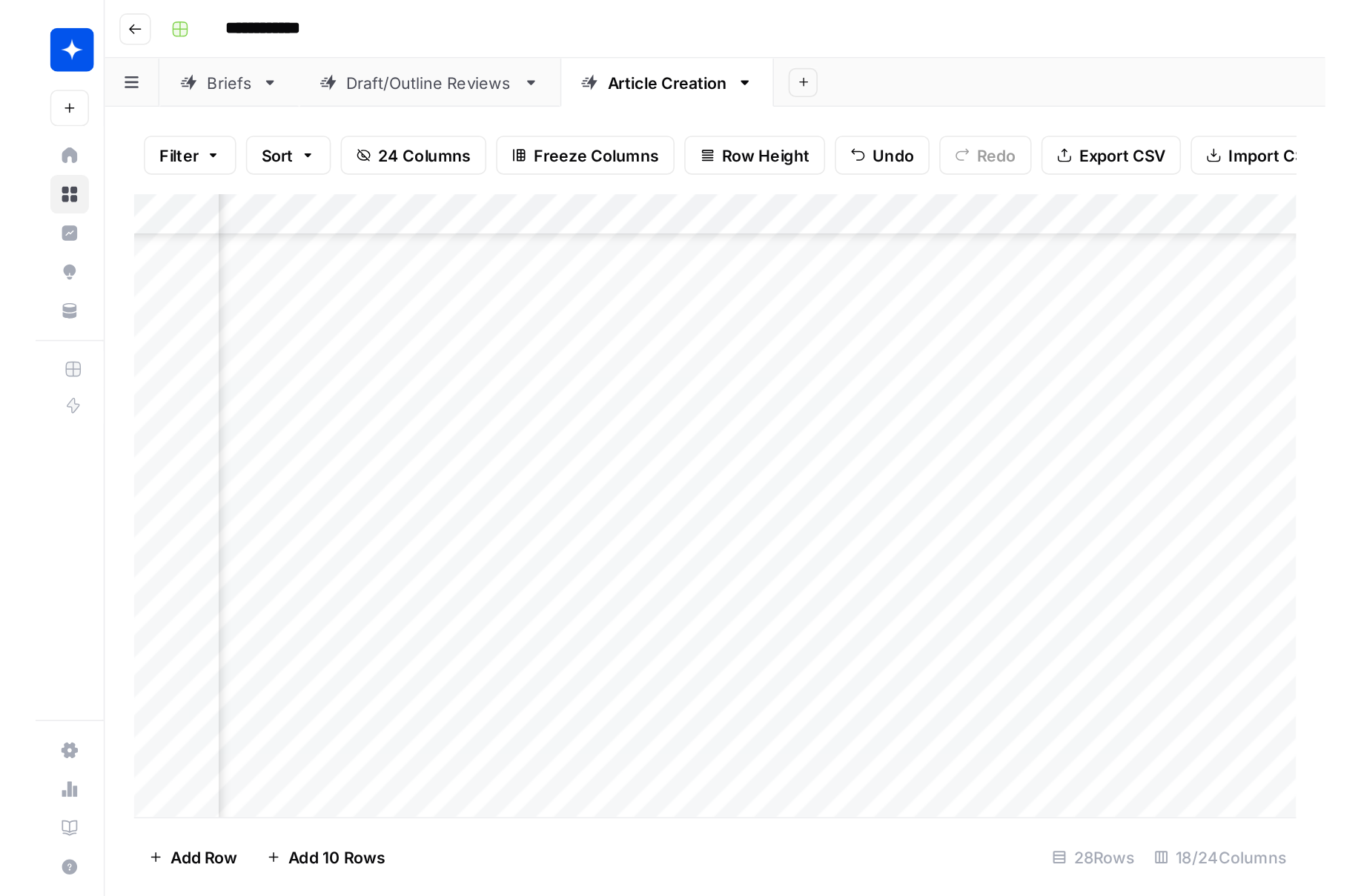
scroll to position [399, 277]
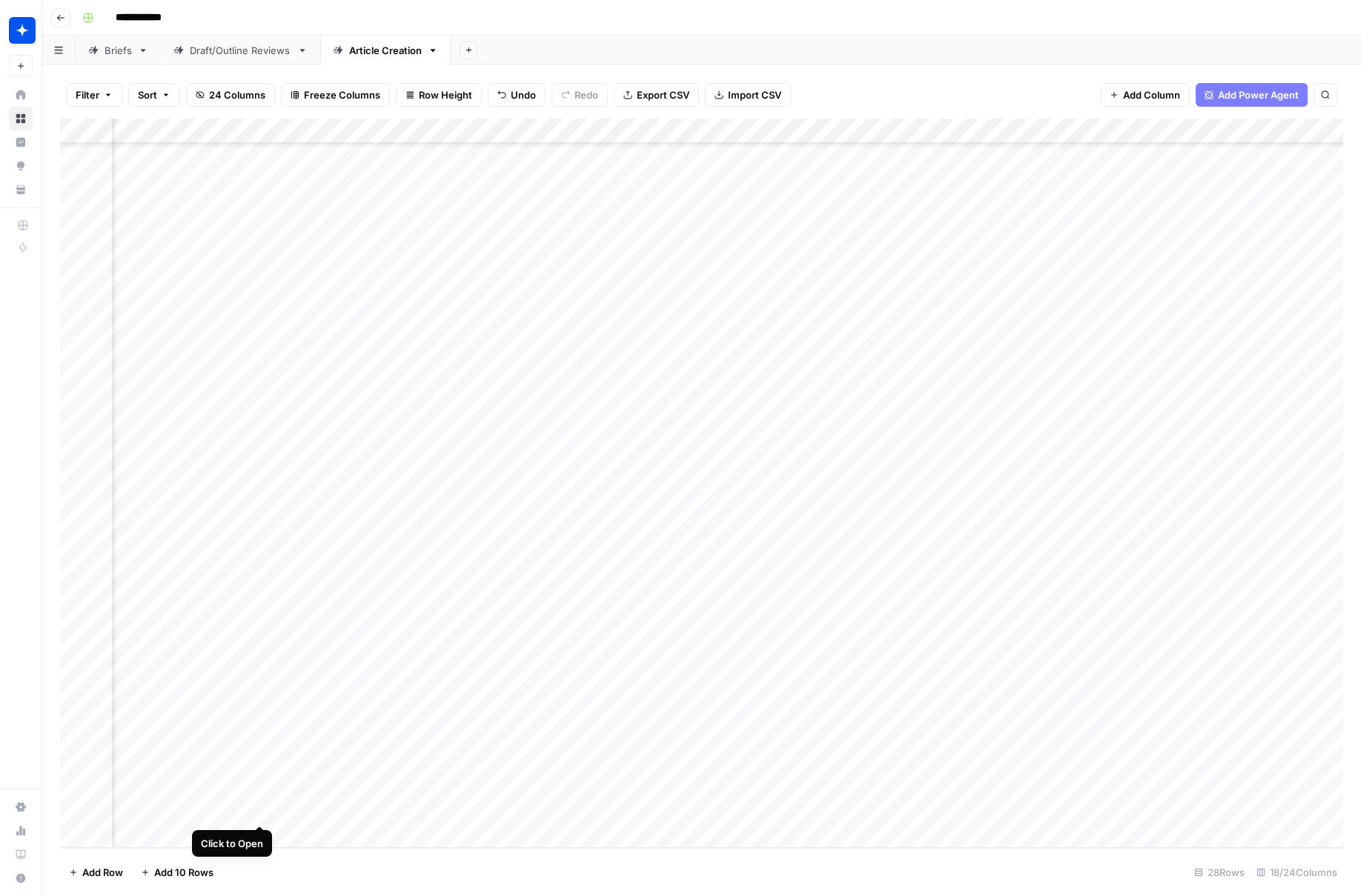
click at [263, 796] on div "Add Column" at bounding box center [701, 483] width 1283 height 729
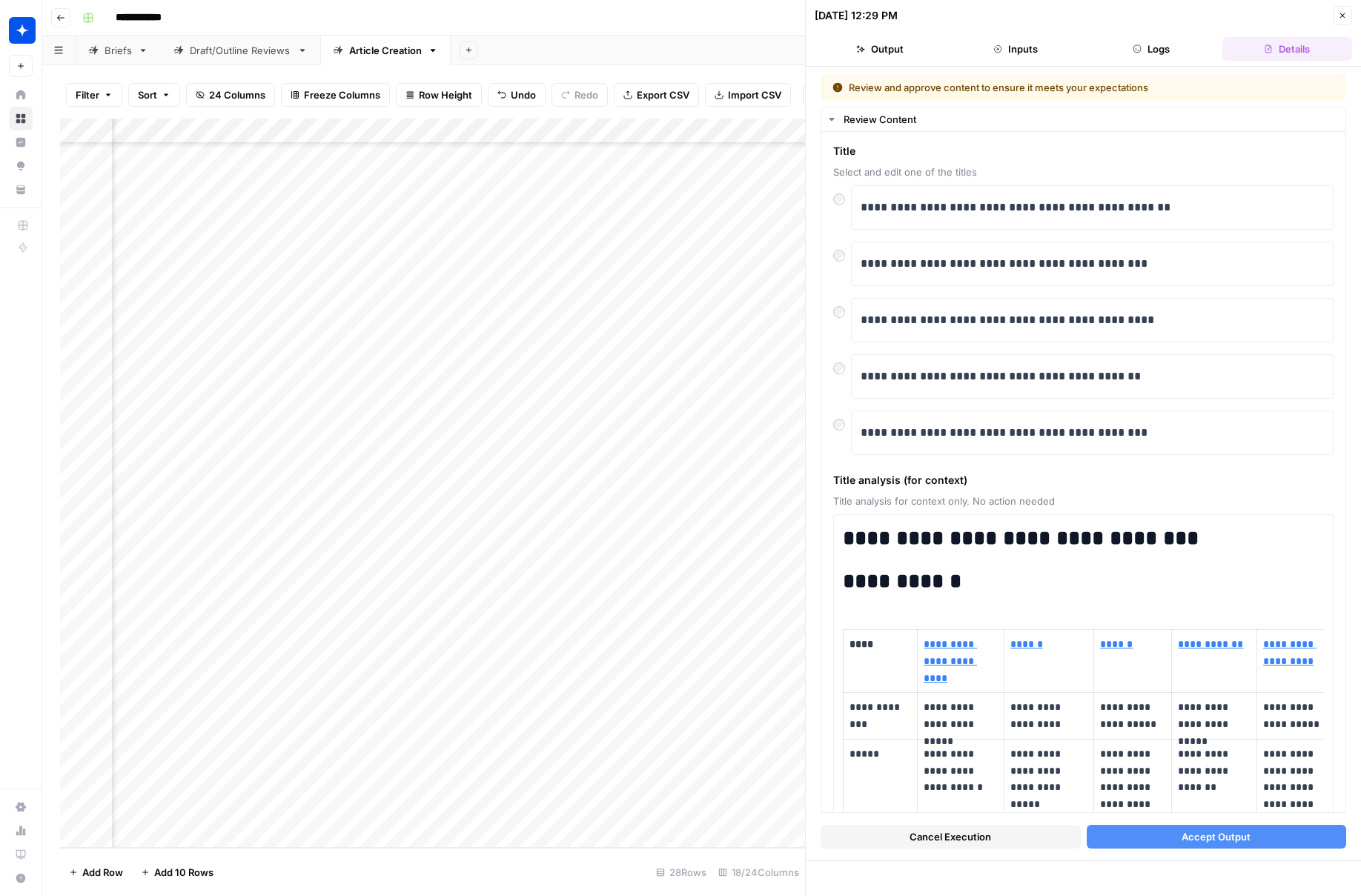
click at [905, 832] on button "Accept Output" at bounding box center [1217, 837] width 260 height 24
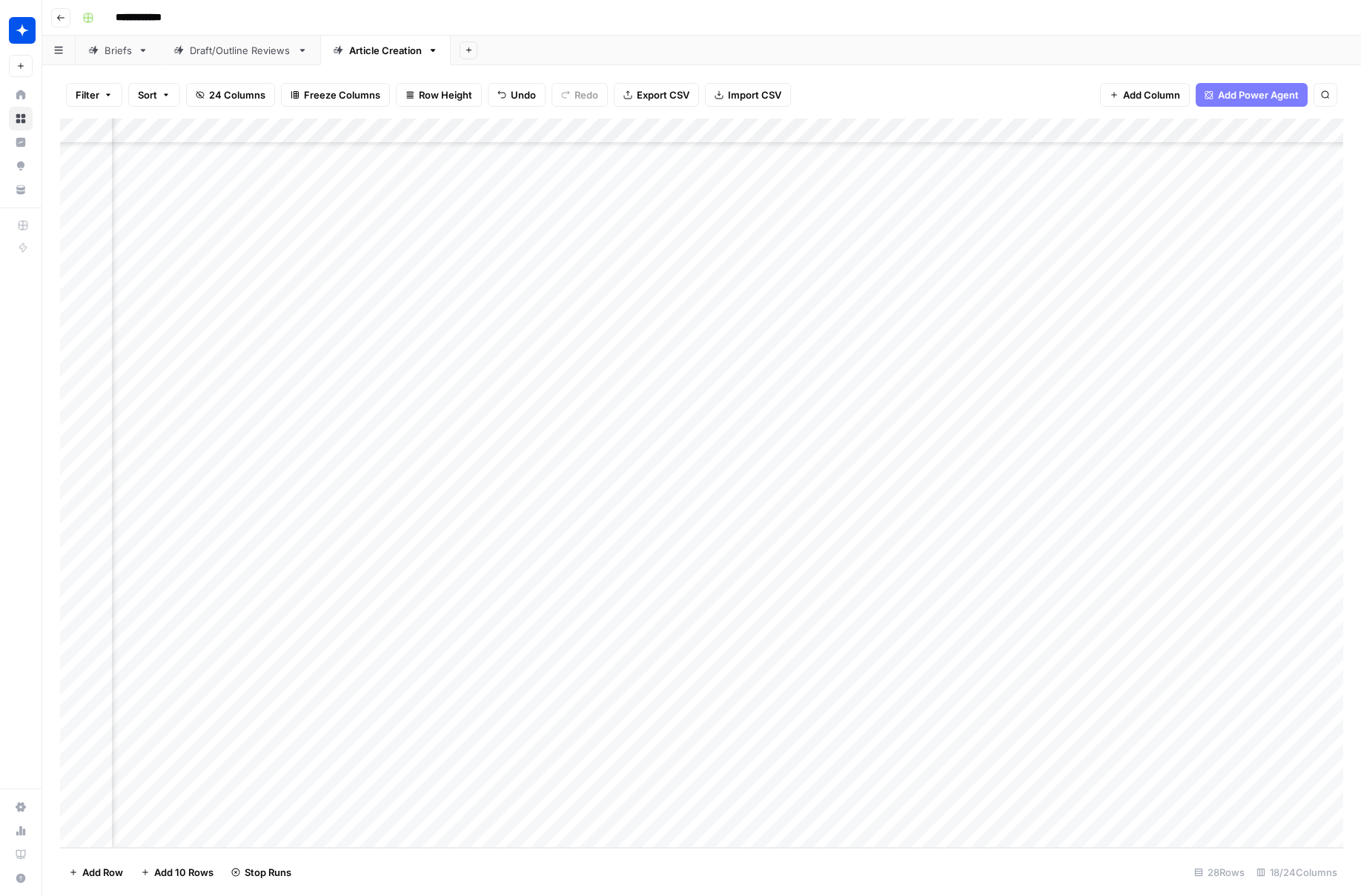
click at [605, 642] on div "Add Column" at bounding box center [701, 483] width 1283 height 729
click at [614, 685] on div "Add Column" at bounding box center [701, 483] width 1283 height 729
click at [607, 721] on div "Add Column" at bounding box center [701, 483] width 1283 height 729
click at [614, 759] on div "Add Column" at bounding box center [701, 483] width 1283 height 729
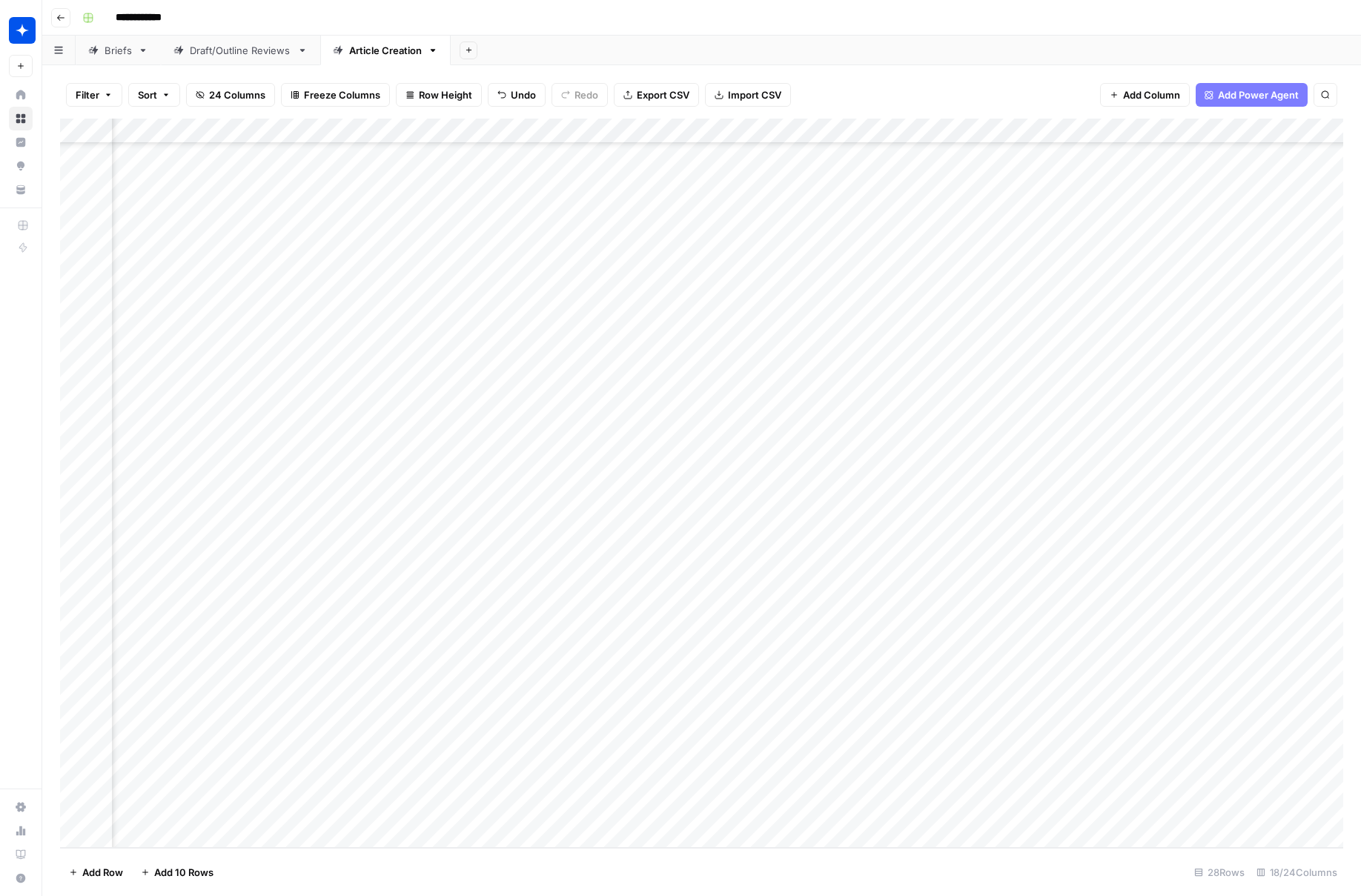
click at [490, 800] on div "Add Column" at bounding box center [701, 483] width 1283 height 729
click at [888, 646] on div "Add Column" at bounding box center [701, 483] width 1283 height 729
click at [896, 684] on div "Add Column" at bounding box center [701, 483] width 1283 height 729
click at [893, 726] on div "Add Column" at bounding box center [701, 483] width 1283 height 729
click at [898, 762] on div "Add Column" at bounding box center [701, 483] width 1283 height 729
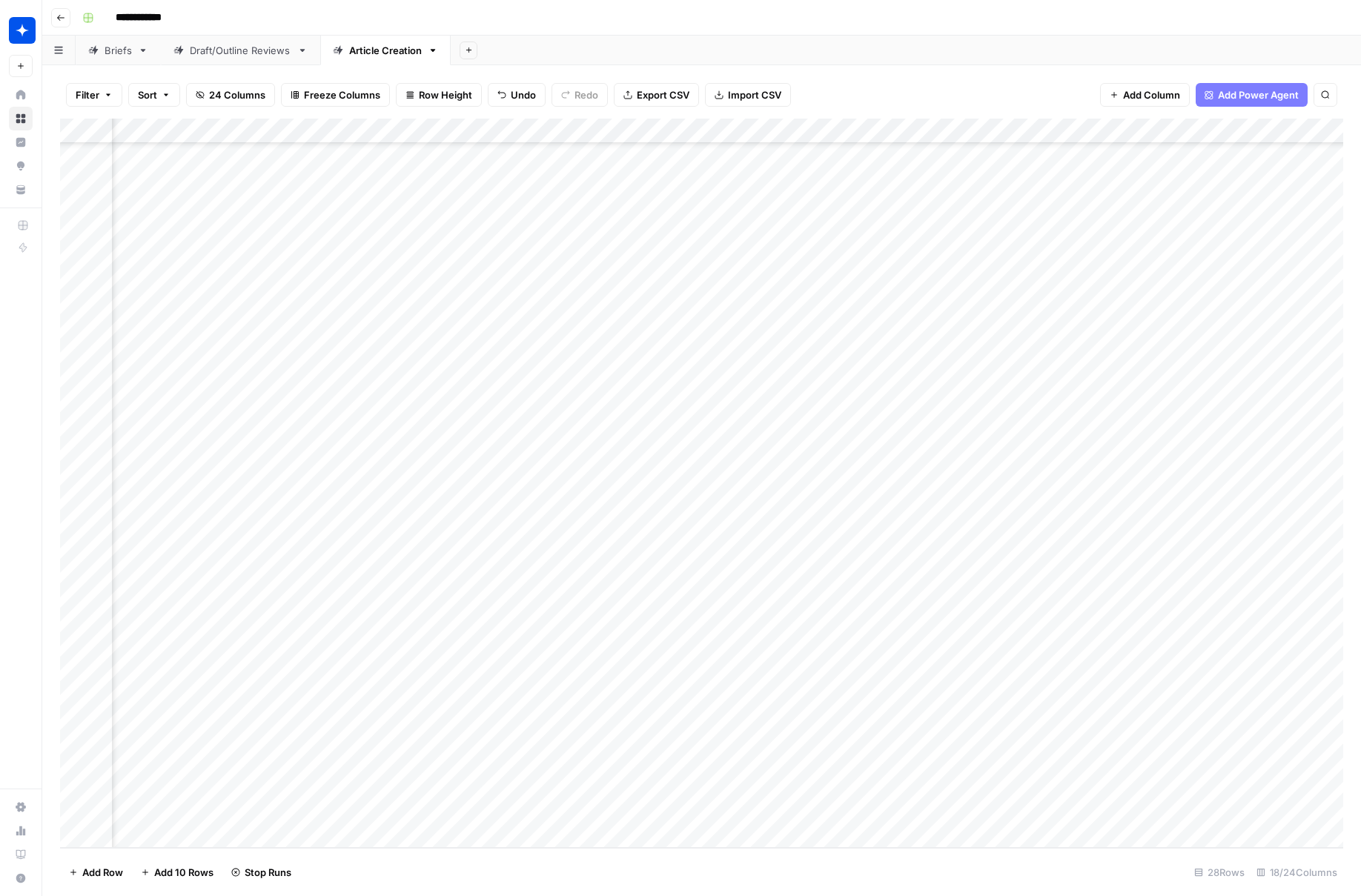
scroll to position [399, 395]
click at [895, 682] on div "Add Column" at bounding box center [701, 483] width 1283 height 729
